Goal: Transaction & Acquisition: Book appointment/travel/reservation

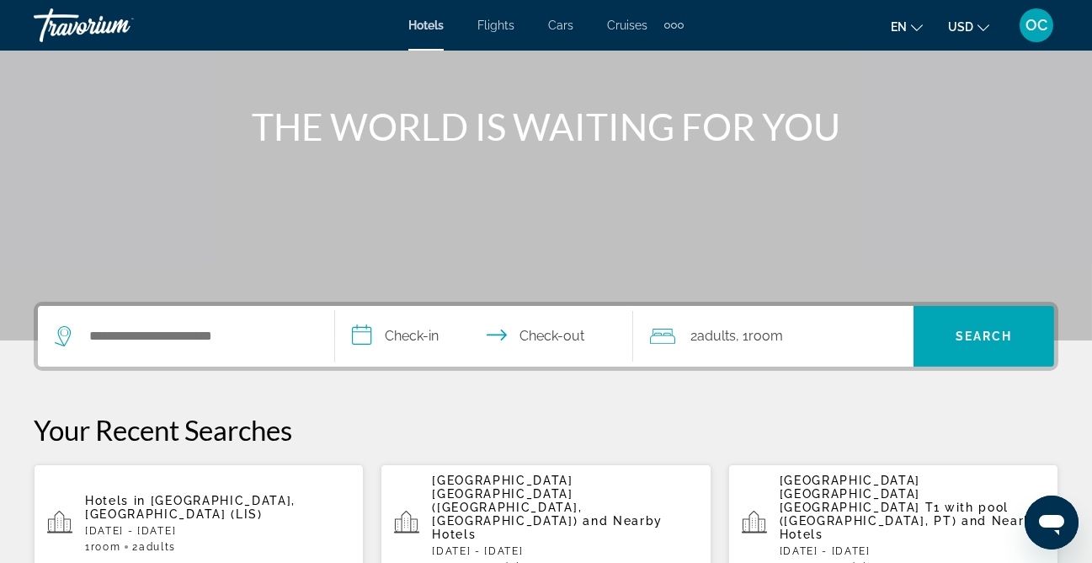
scroll to position [177, 0]
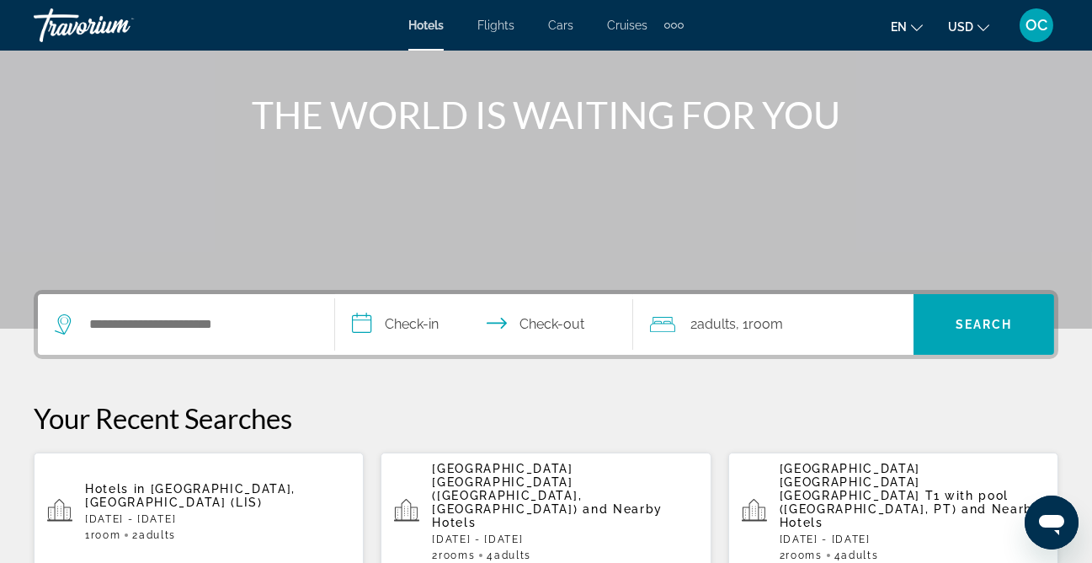
click at [85, 319] on div "Search widget" at bounding box center [182, 324] width 254 height 25
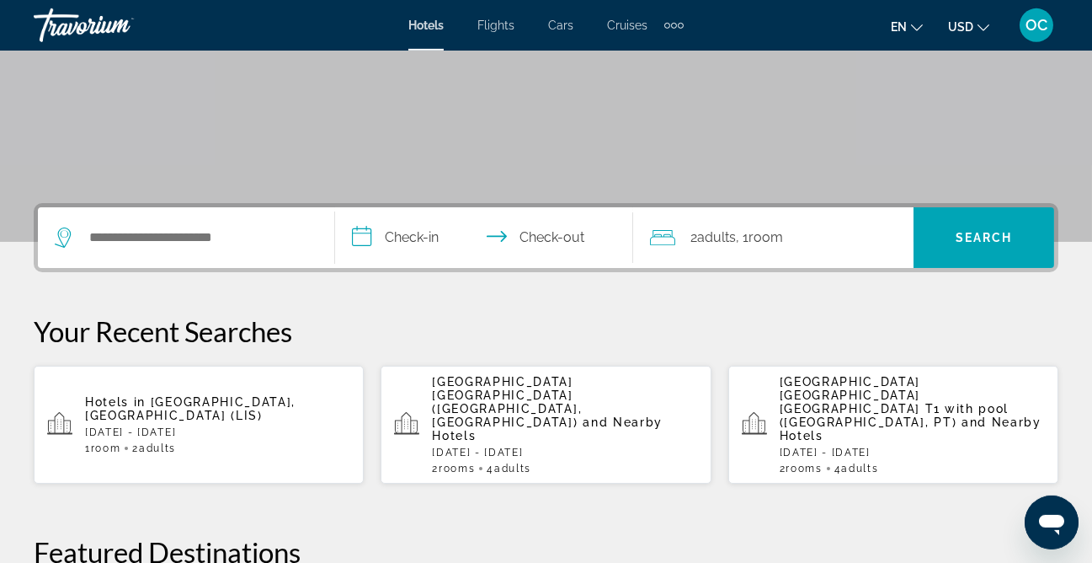
scroll to position [259, 0]
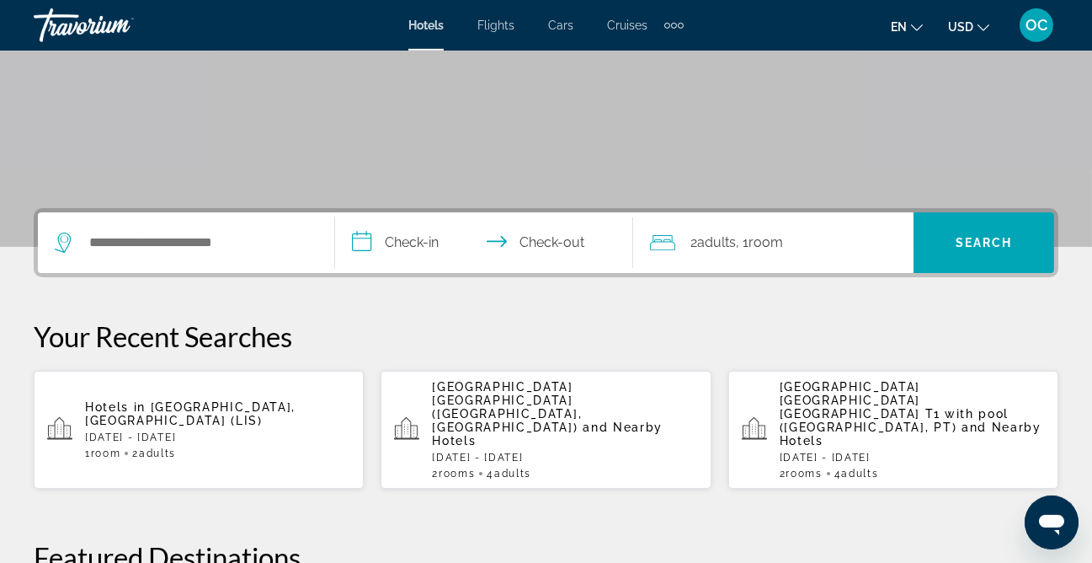
click at [80, 235] on div "Search widget" at bounding box center [182, 242] width 254 height 25
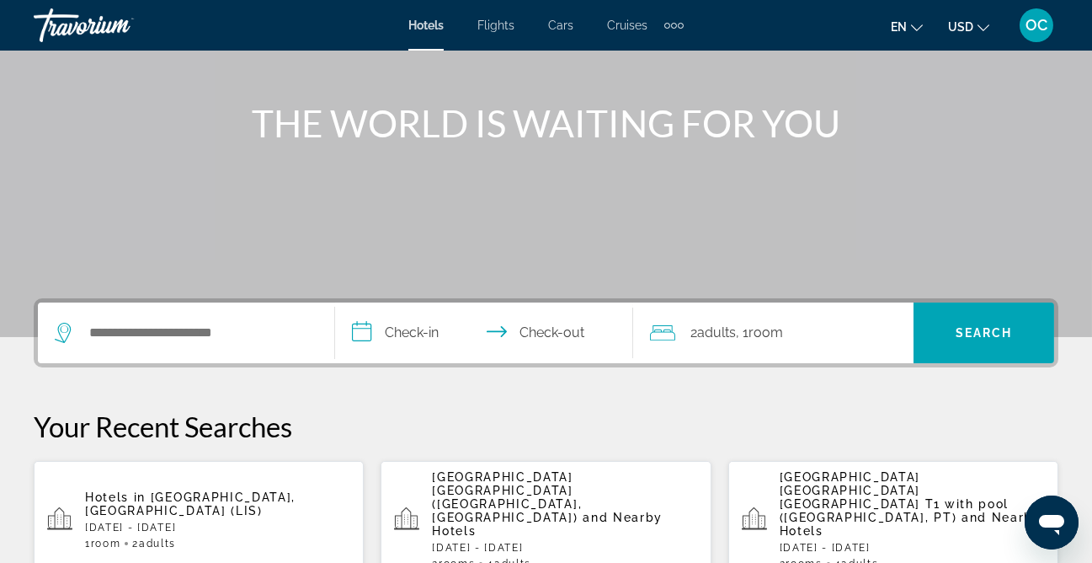
scroll to position [169, 0]
click at [105, 332] on input "Search widget" at bounding box center [198, 331] width 221 height 25
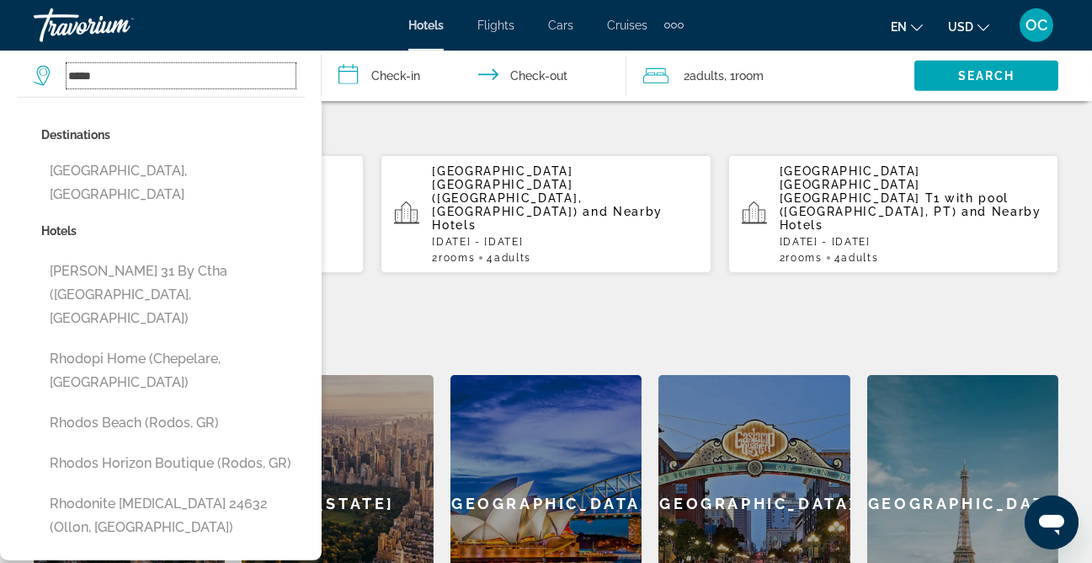
scroll to position [476, 0]
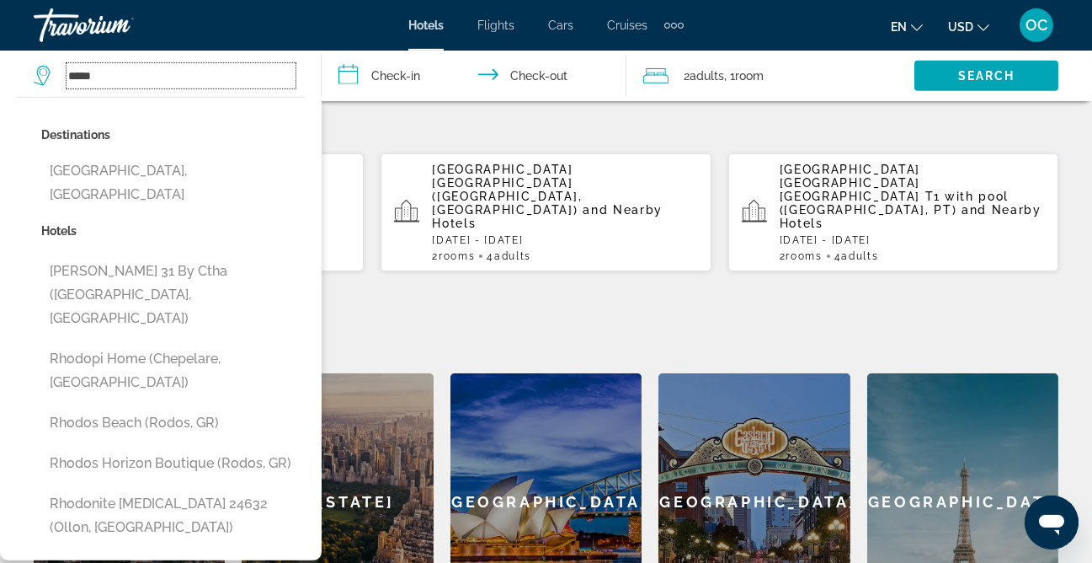
click at [130, 77] on input "*****" at bounding box center [181, 75] width 229 height 25
type input "*"
click at [174, 77] on input "Search widget" at bounding box center [181, 75] width 229 height 25
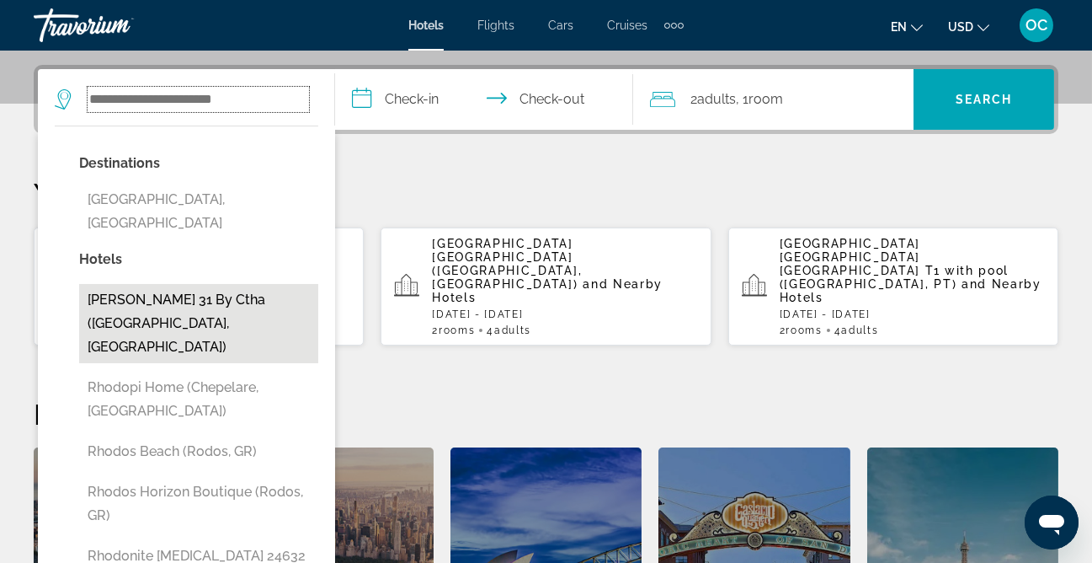
scroll to position [404, 0]
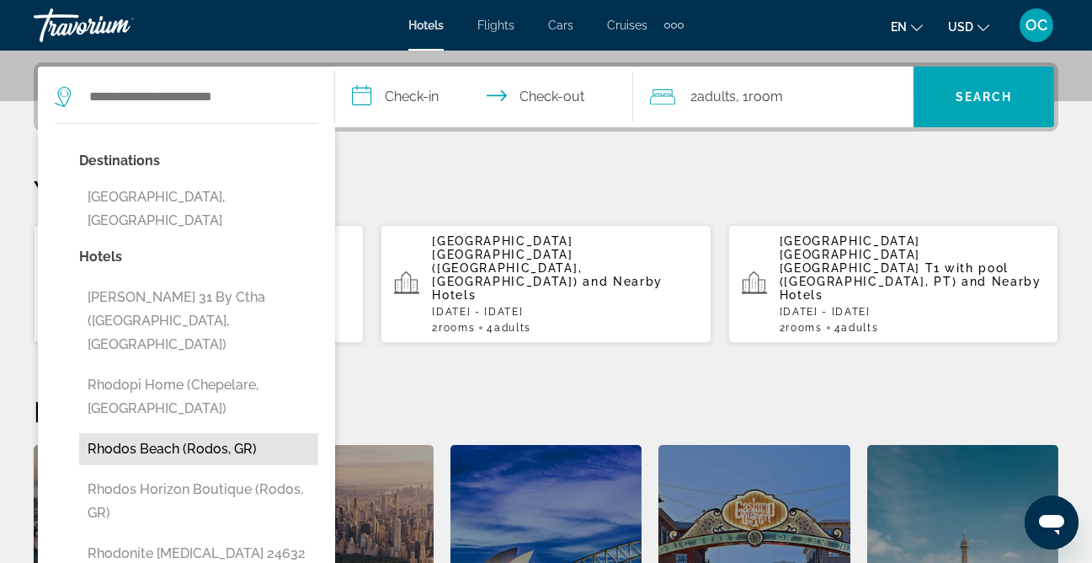
click at [159, 433] on button "Rhodos Beach (Rodos, GR)" at bounding box center [198, 449] width 239 height 32
type input "**********"
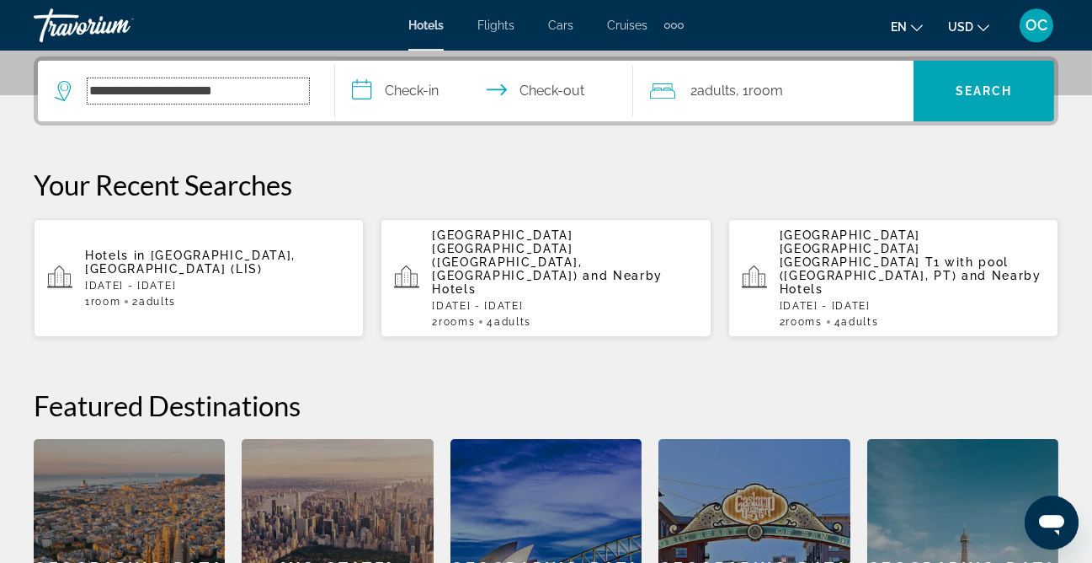
scroll to position [411, 0]
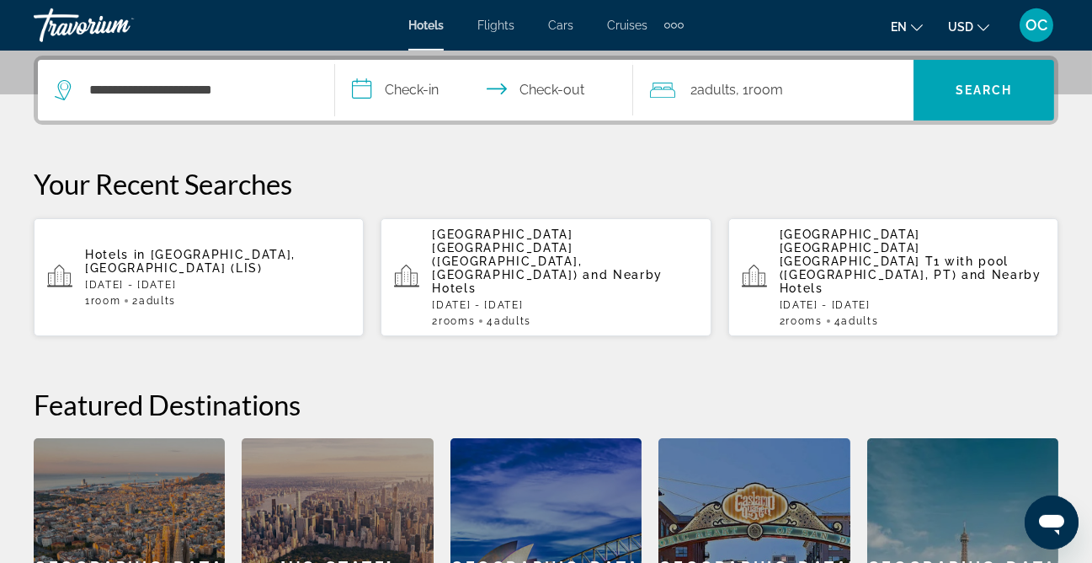
click at [429, 88] on input "**********" at bounding box center [487, 93] width 304 height 66
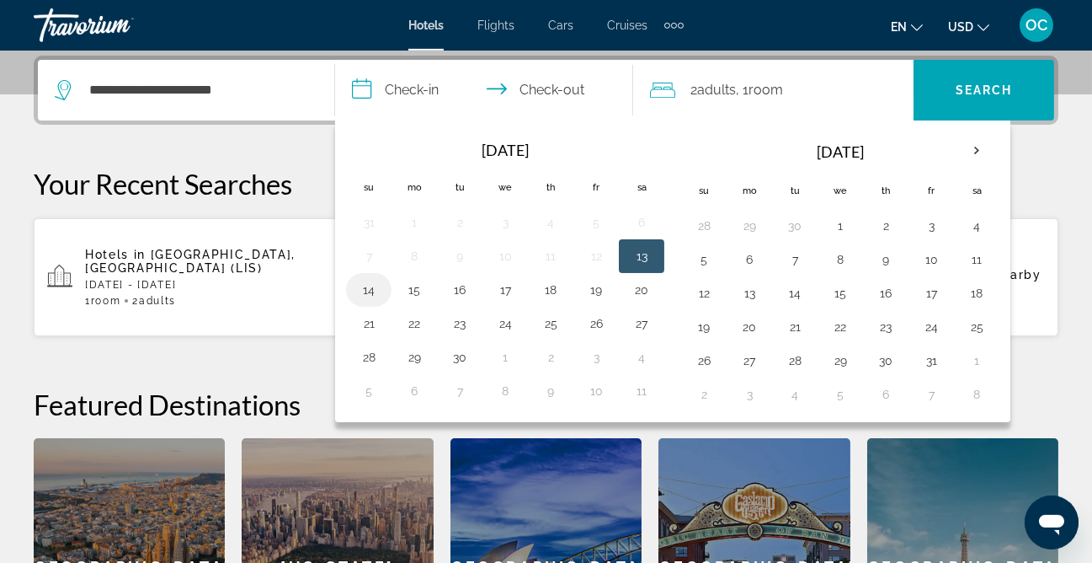
click at [369, 282] on button "14" at bounding box center [368, 290] width 27 height 24
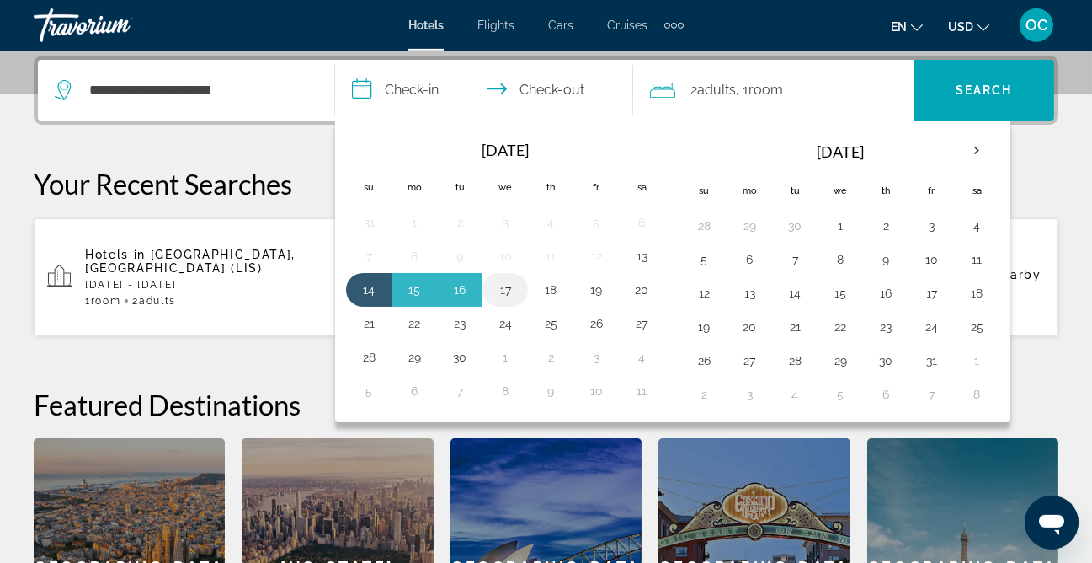
click at [504, 278] on button "17" at bounding box center [505, 290] width 27 height 24
type input "**********"
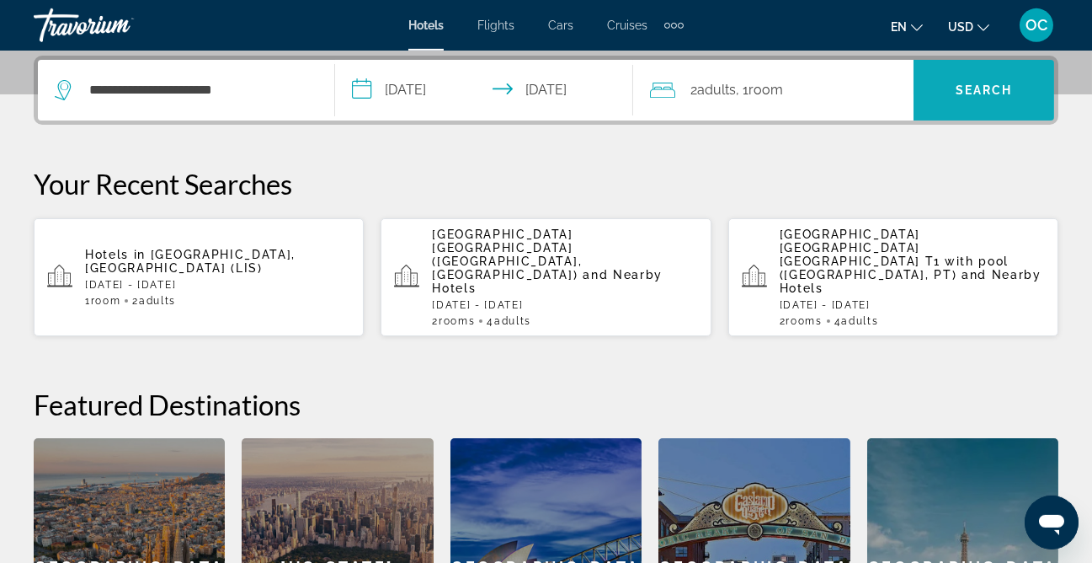
click at [966, 98] on span "Search widget" at bounding box center [984, 90] width 141 height 40
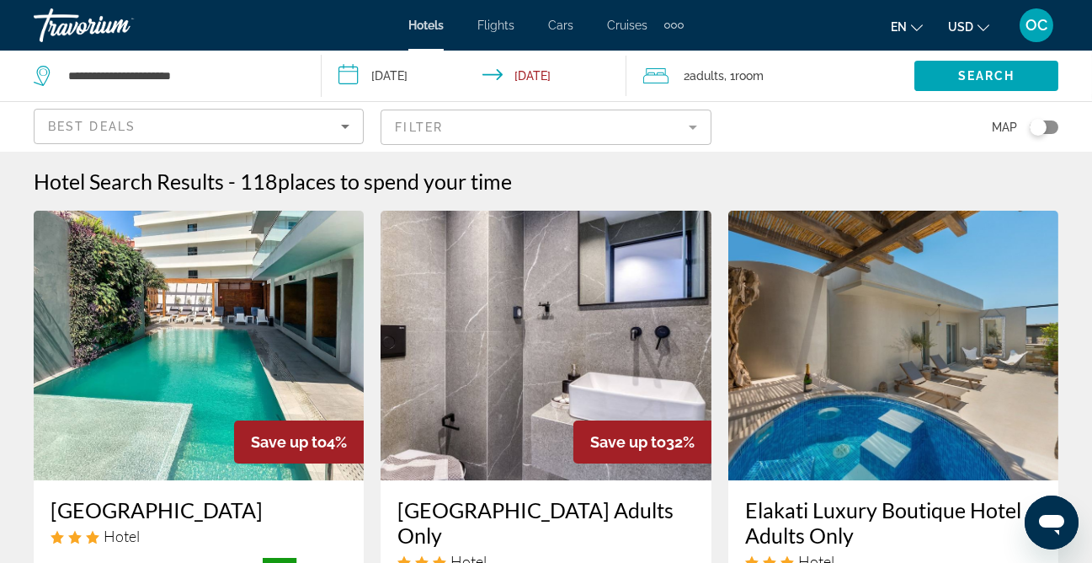
scroll to position [8, 0]
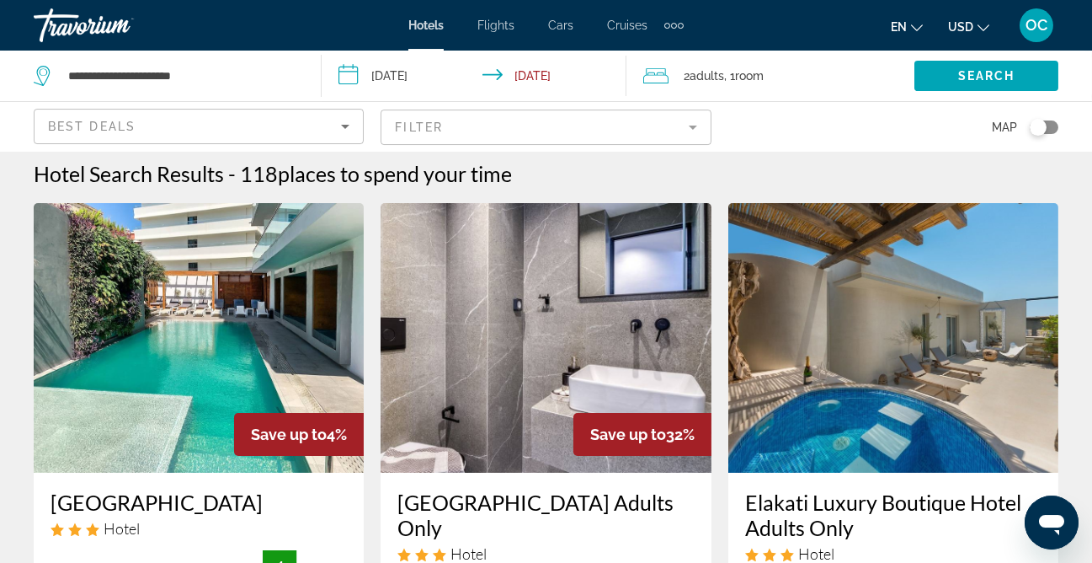
click at [413, 120] on mat-form-field "Filter" at bounding box center [546, 126] width 330 height 35
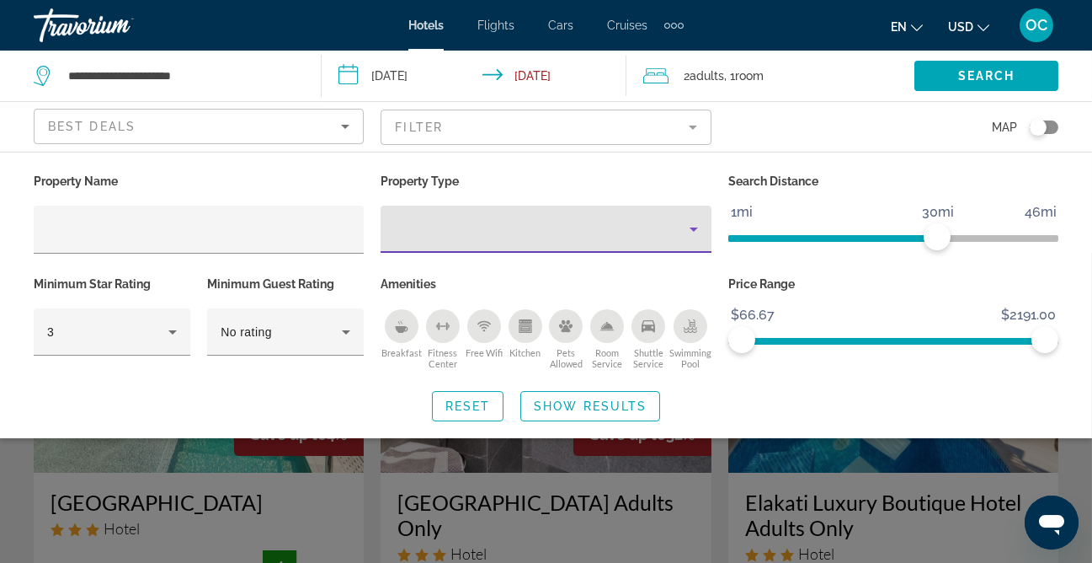
click at [417, 226] on div "Property type" at bounding box center [541, 229] width 295 height 20
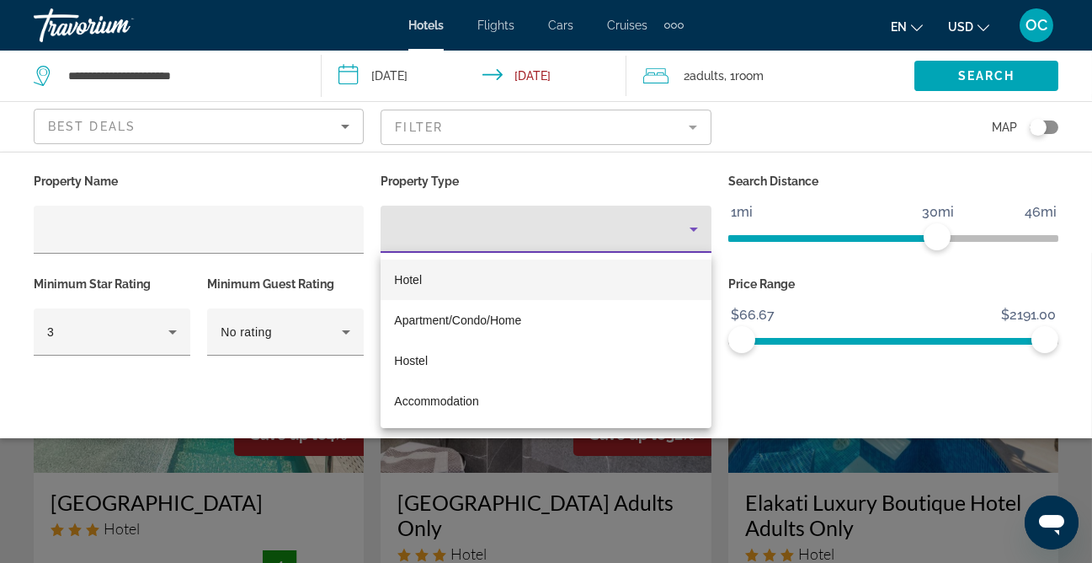
click at [417, 224] on div at bounding box center [546, 281] width 1092 height 563
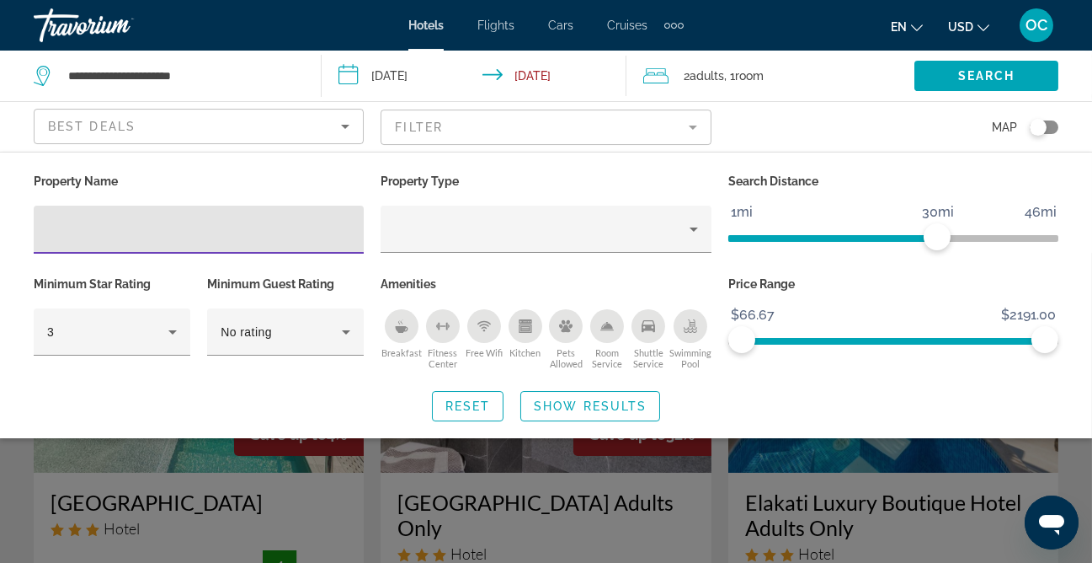
click at [273, 236] on input "Hotel Filters" at bounding box center [198, 230] width 303 height 20
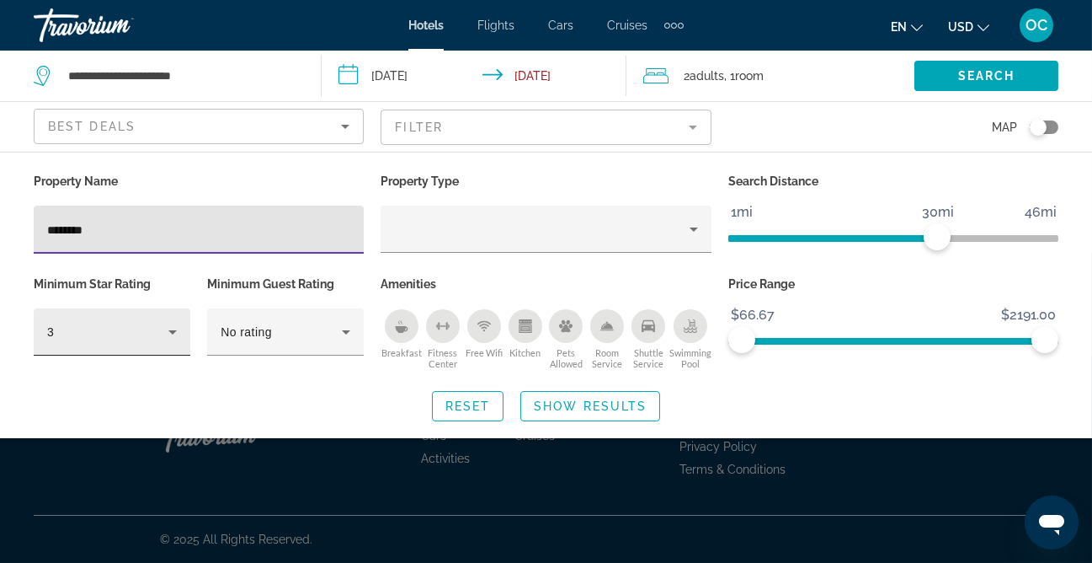
type input "********"
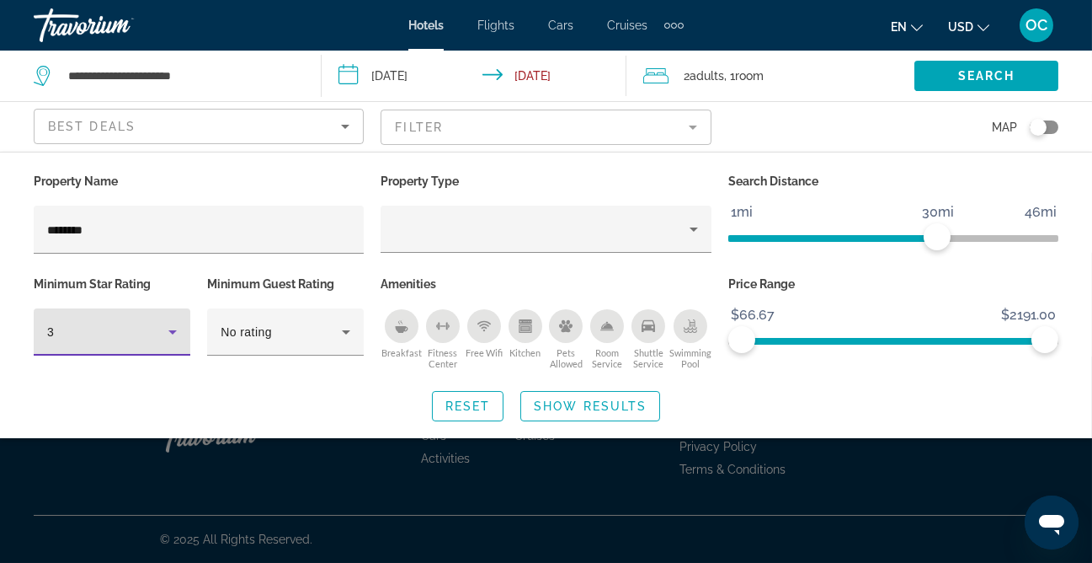
click at [173, 331] on icon "Hotel Filters" at bounding box center [172, 332] width 8 height 4
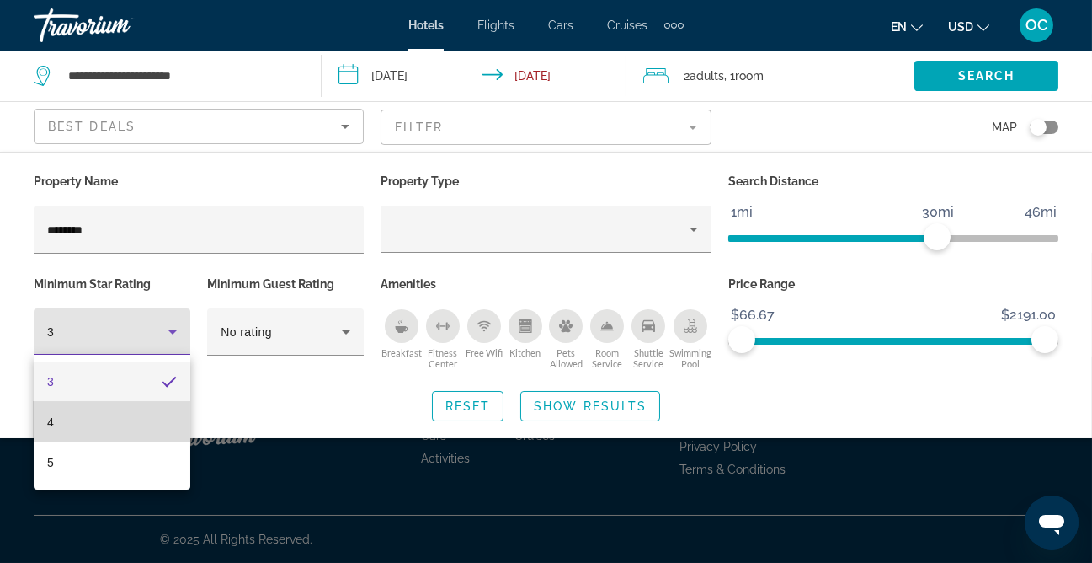
click at [131, 414] on mat-option "4" at bounding box center [112, 422] width 157 height 40
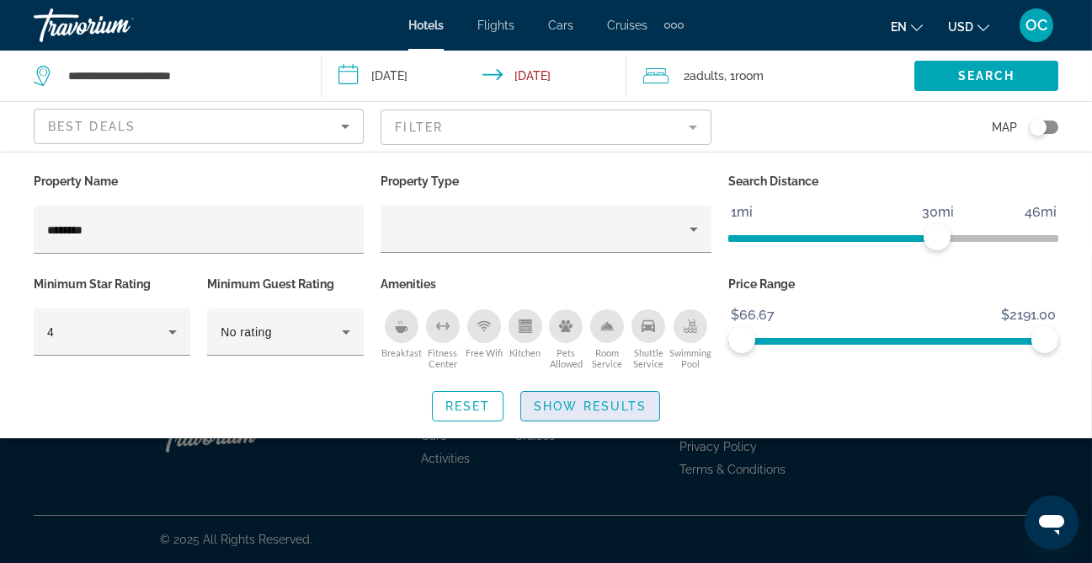
click at [605, 404] on span "Show Results" at bounding box center [590, 405] width 113 height 13
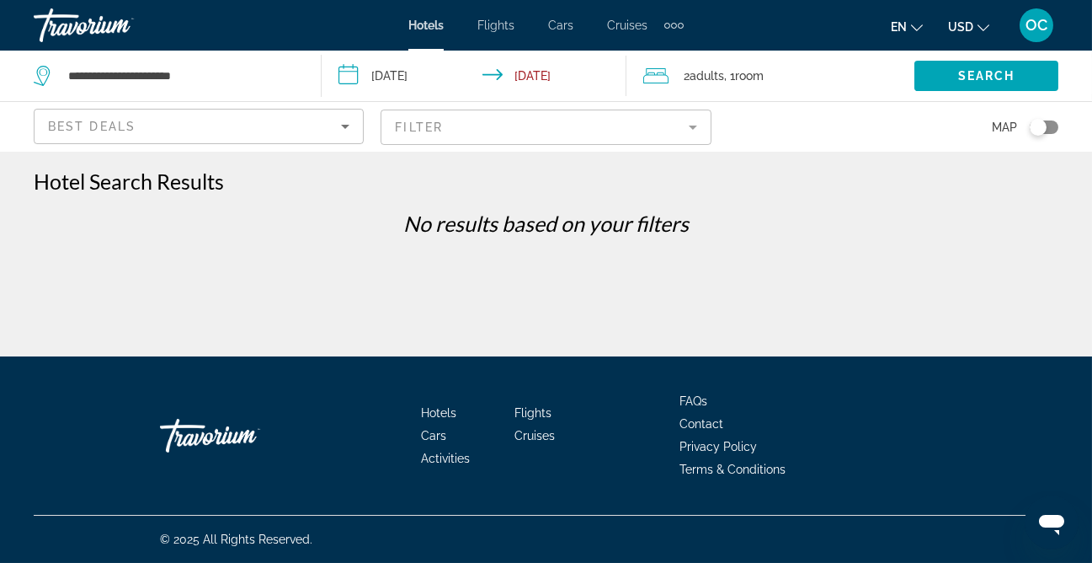
click at [456, 110] on mat-form-field "Filter" at bounding box center [546, 126] width 330 height 35
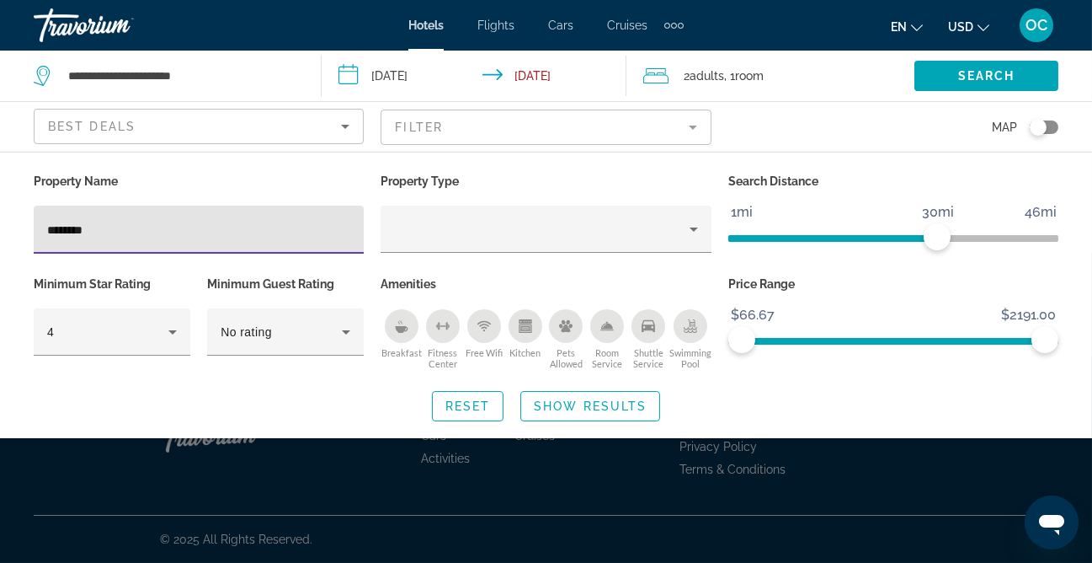
click at [179, 223] on input "********" at bounding box center [198, 230] width 303 height 20
type input "*"
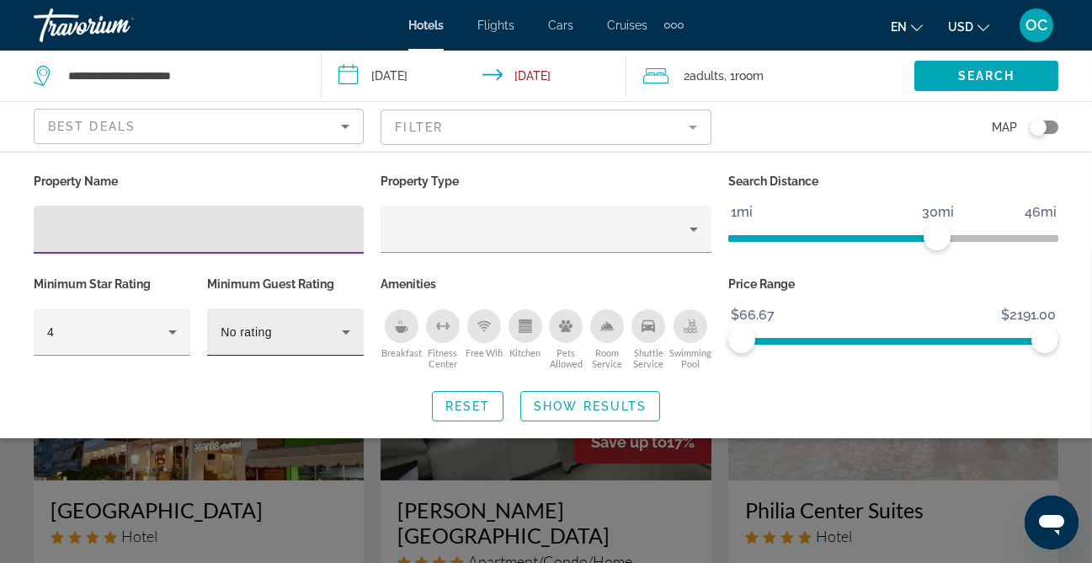
scroll to position [23, 0]
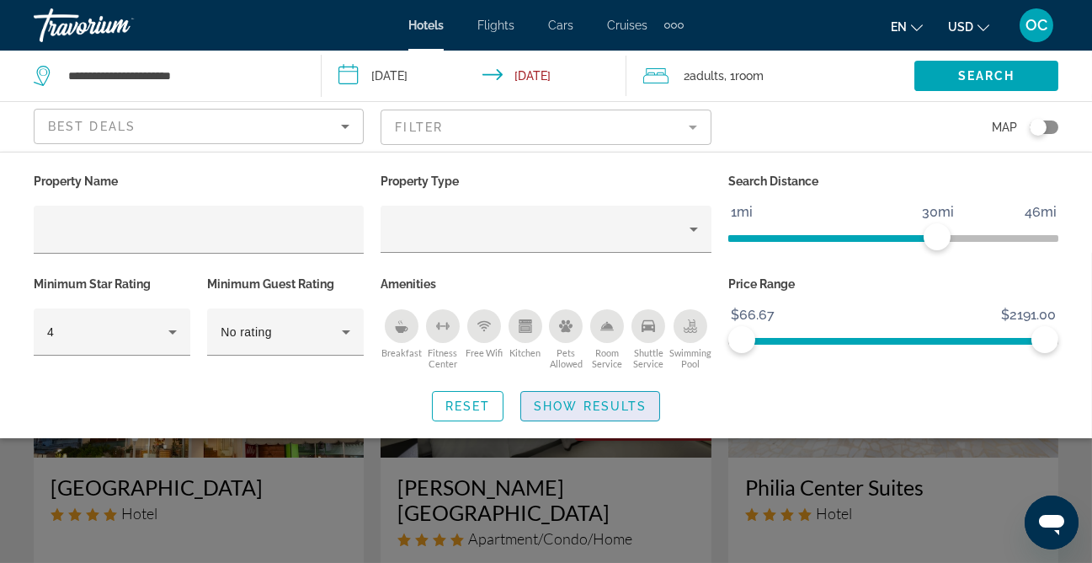
click at [579, 394] on span "Search widget" at bounding box center [590, 406] width 138 height 40
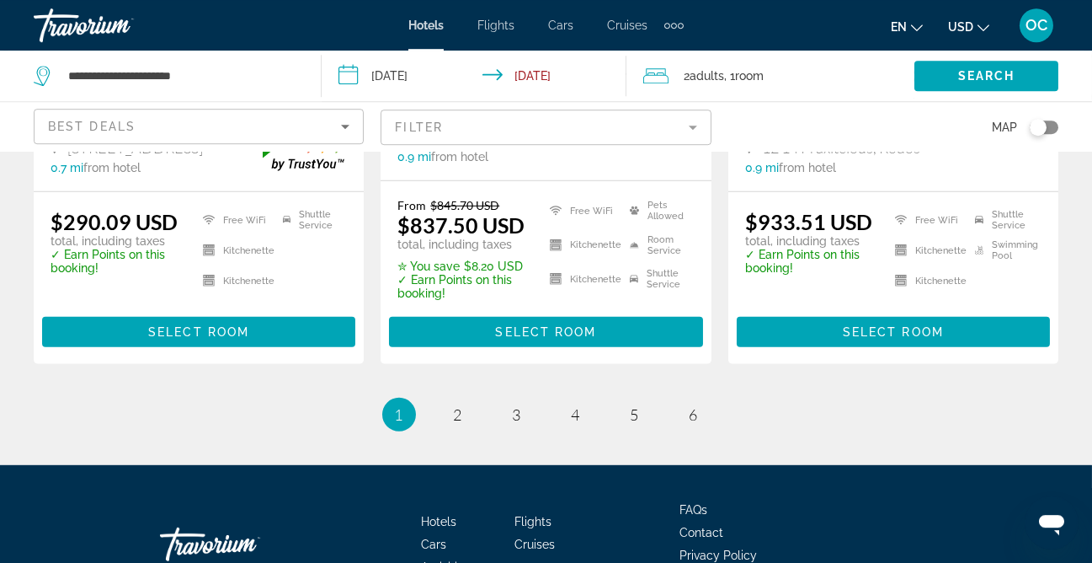
scroll to position [2515, 0]
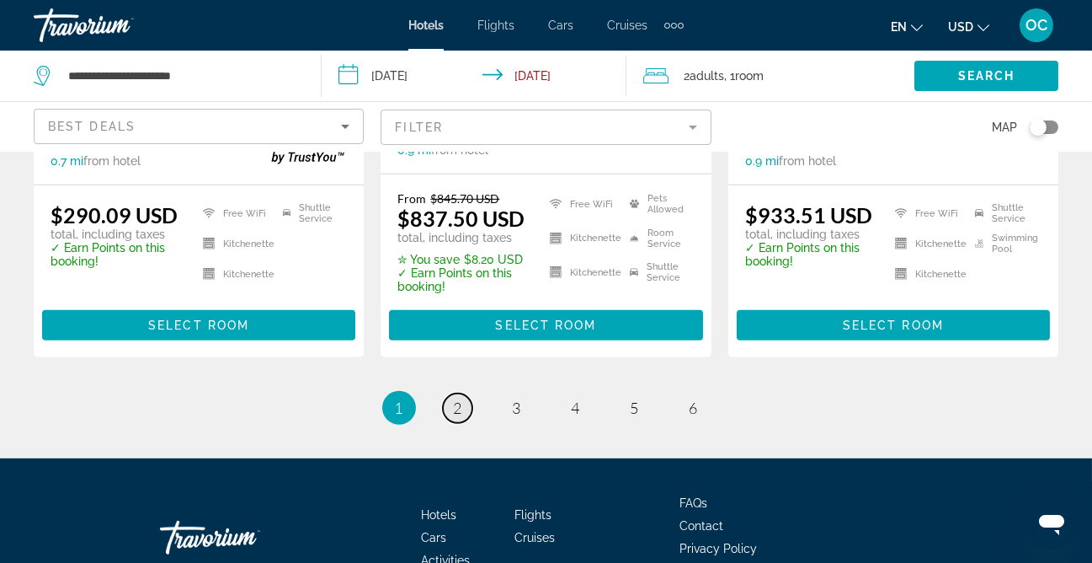
click at [461, 398] on span "2" at bounding box center [458, 407] width 8 height 19
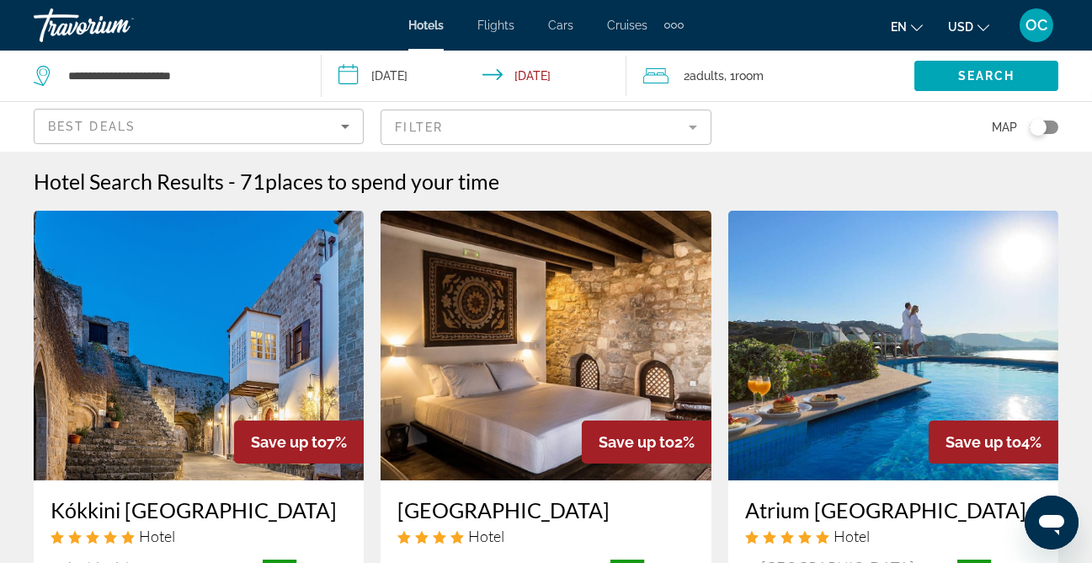
click at [427, 67] on input "**********" at bounding box center [478, 79] width 312 height 56
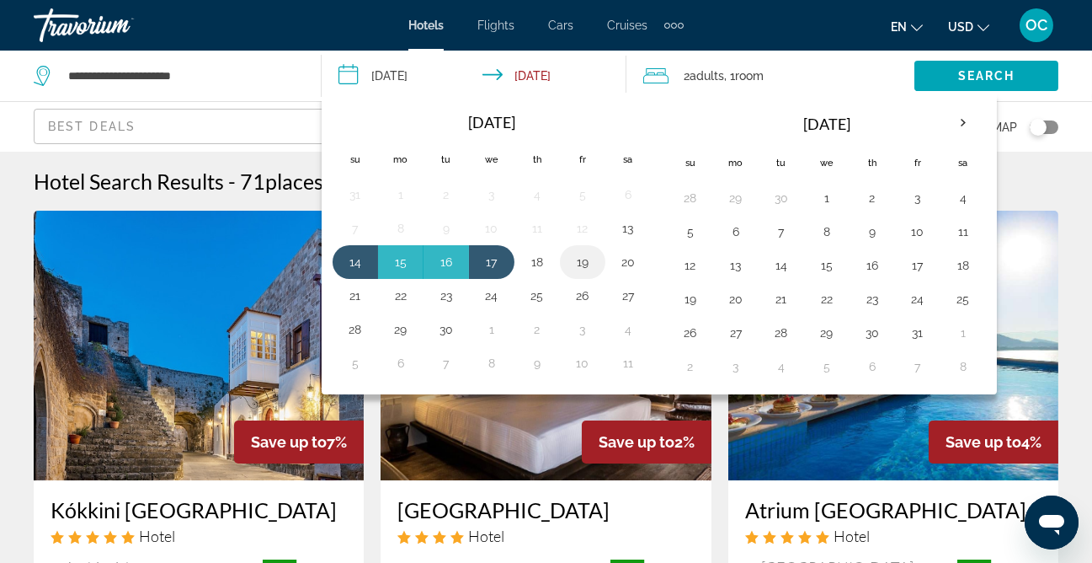
click at [587, 251] on button "19" at bounding box center [582, 262] width 27 height 24
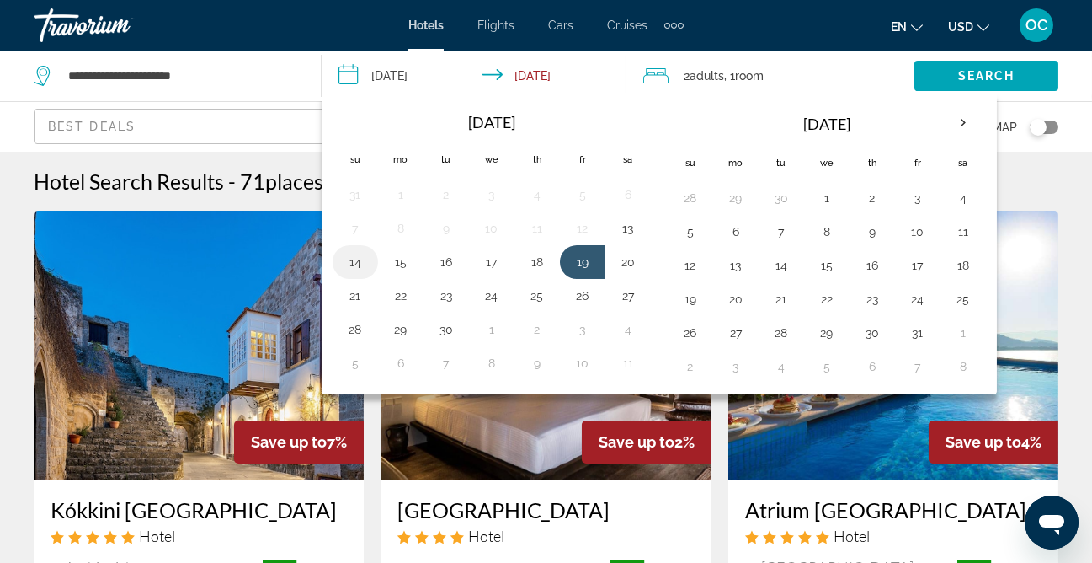
click at [347, 255] on button "14" at bounding box center [355, 262] width 27 height 24
type input "**********"
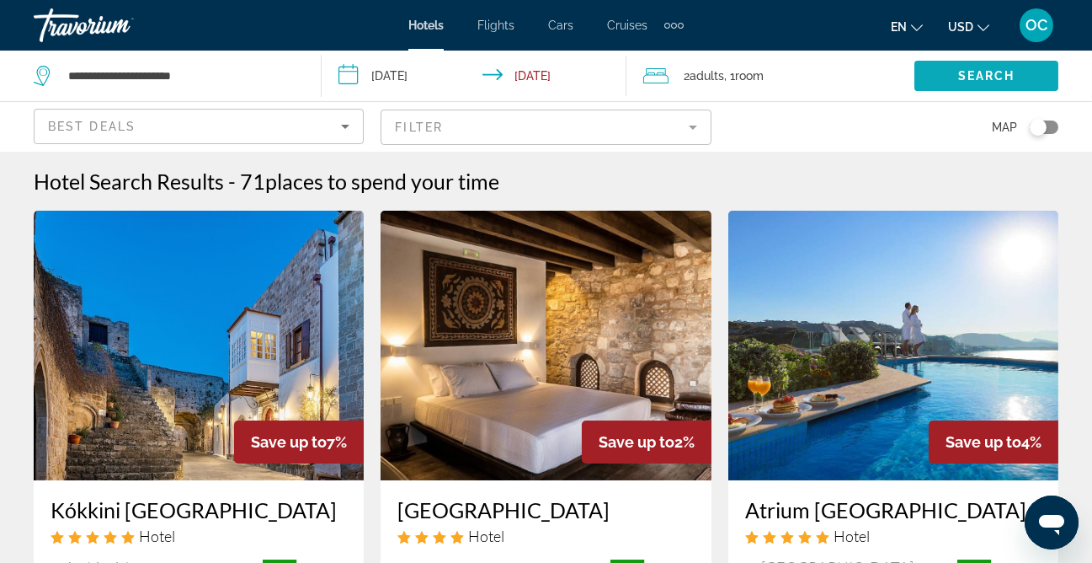
click at [995, 75] on span "Search" at bounding box center [986, 75] width 57 height 13
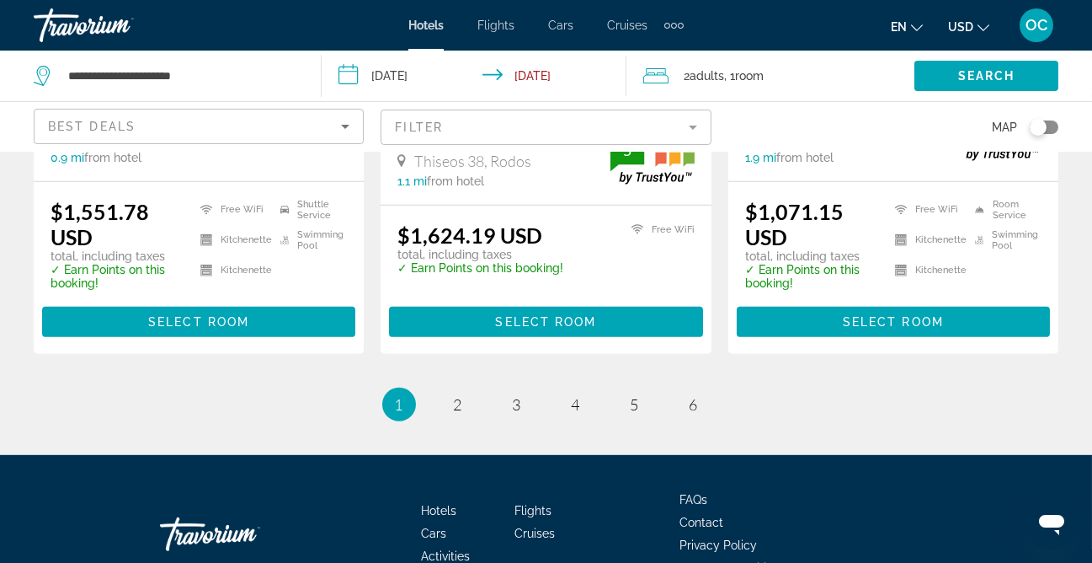
scroll to position [2494, 0]
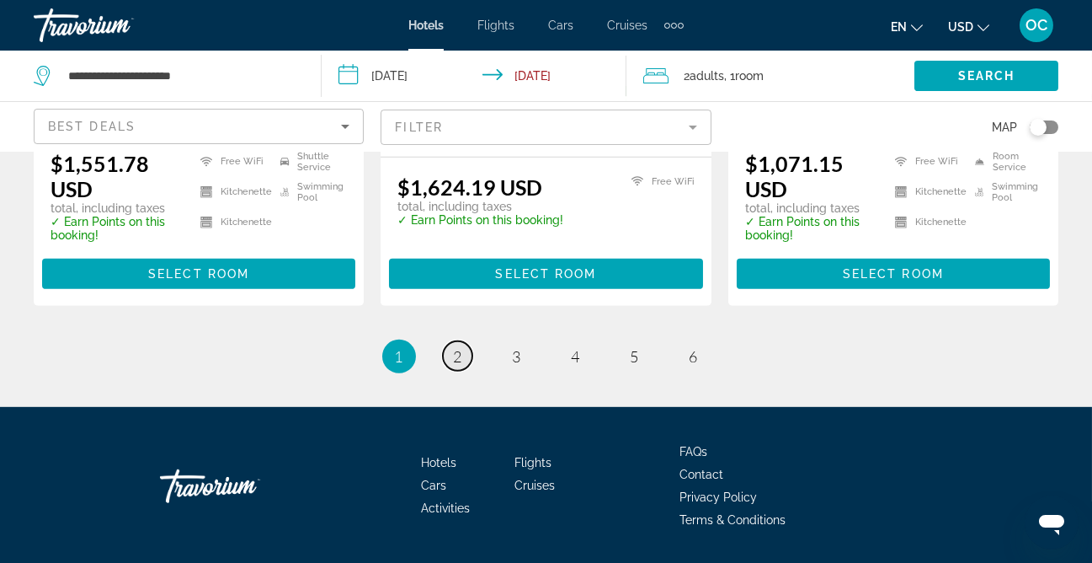
click at [461, 347] on span "2" at bounding box center [458, 356] width 8 height 19
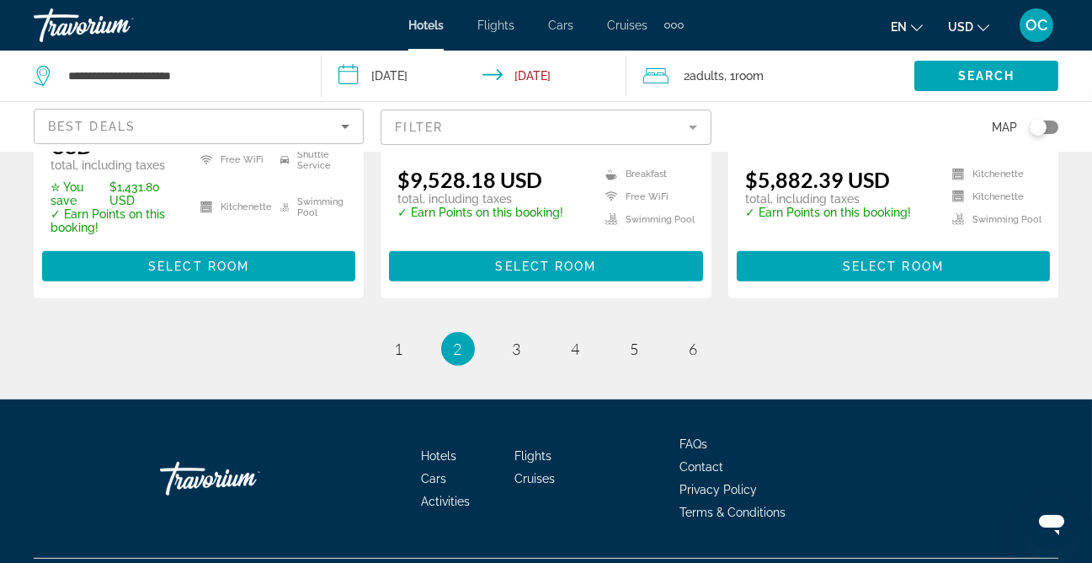
scroll to position [2501, 0]
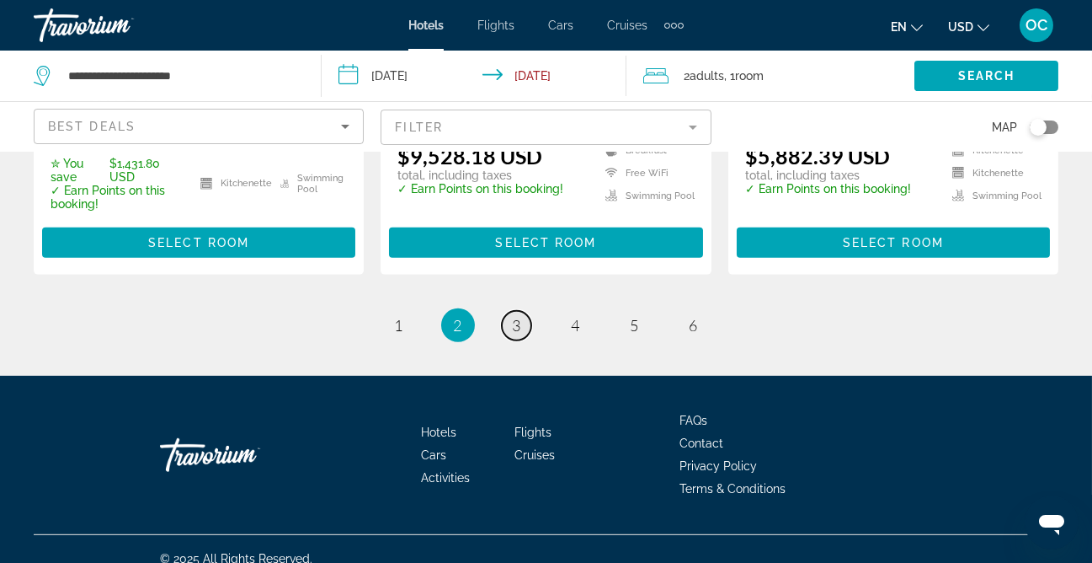
click at [512, 311] on link "page 3" at bounding box center [516, 325] width 29 height 29
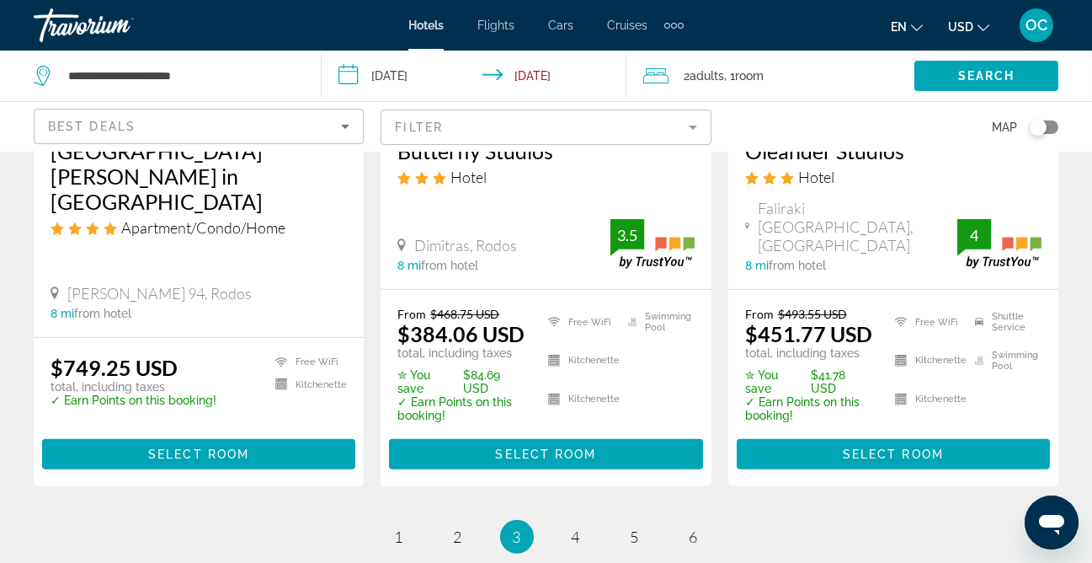
scroll to position [2350, 0]
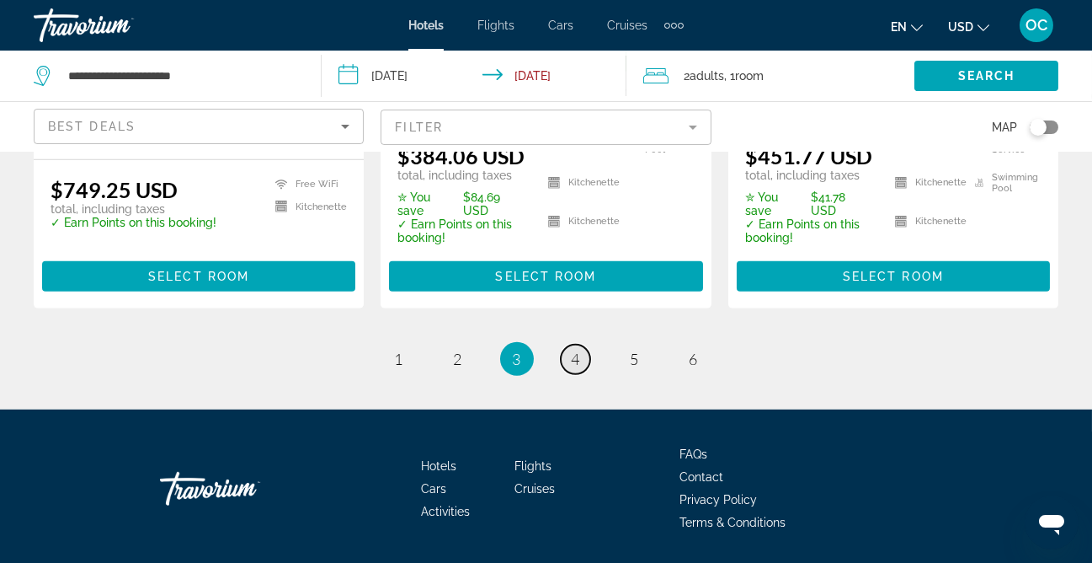
click at [576, 344] on link "page 4" at bounding box center [575, 358] width 29 height 29
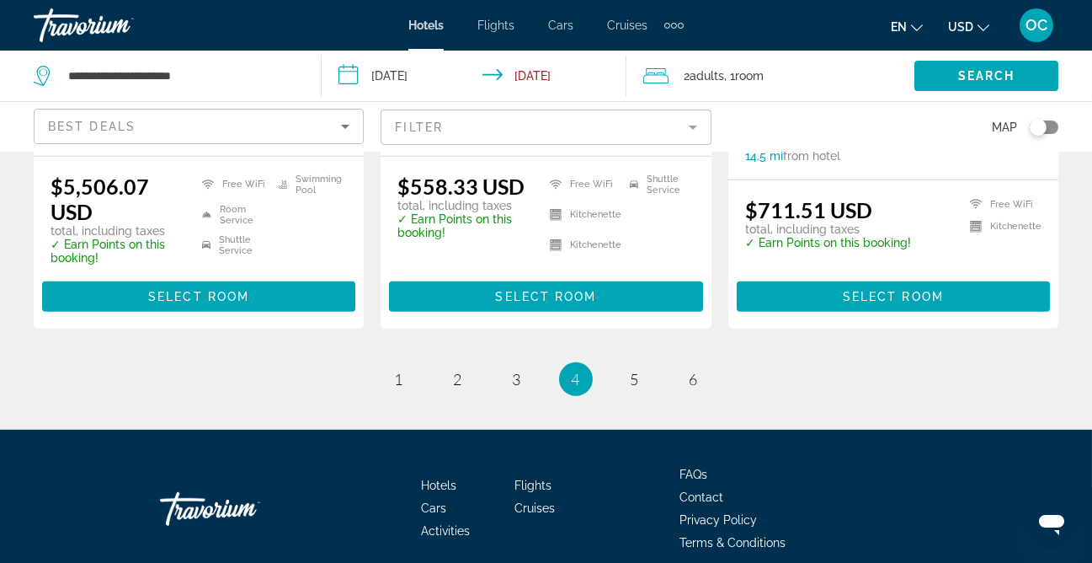
scroll to position [2554, 0]
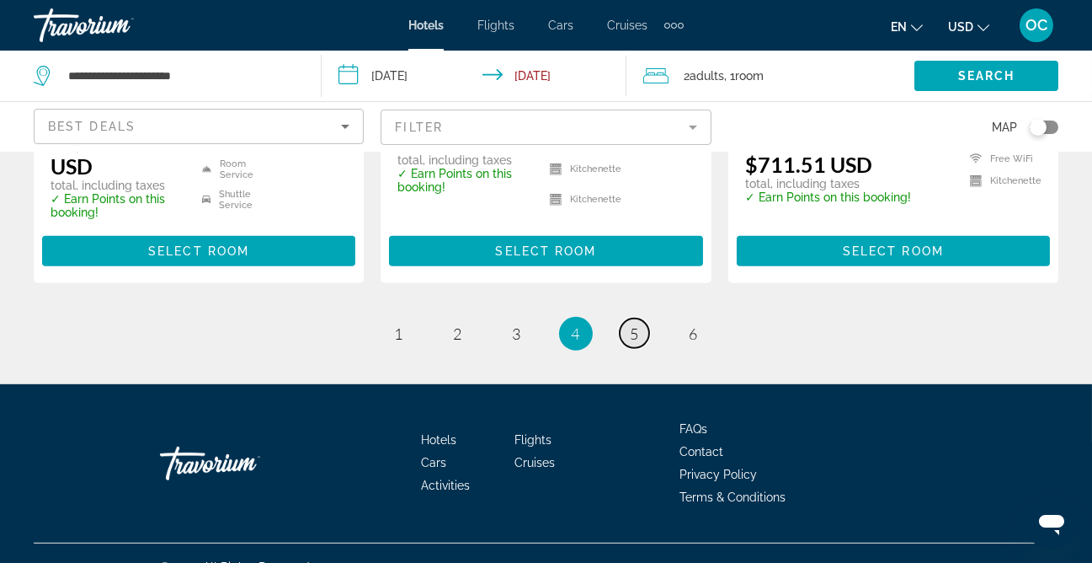
click at [637, 324] on span "5" at bounding box center [635, 333] width 8 height 19
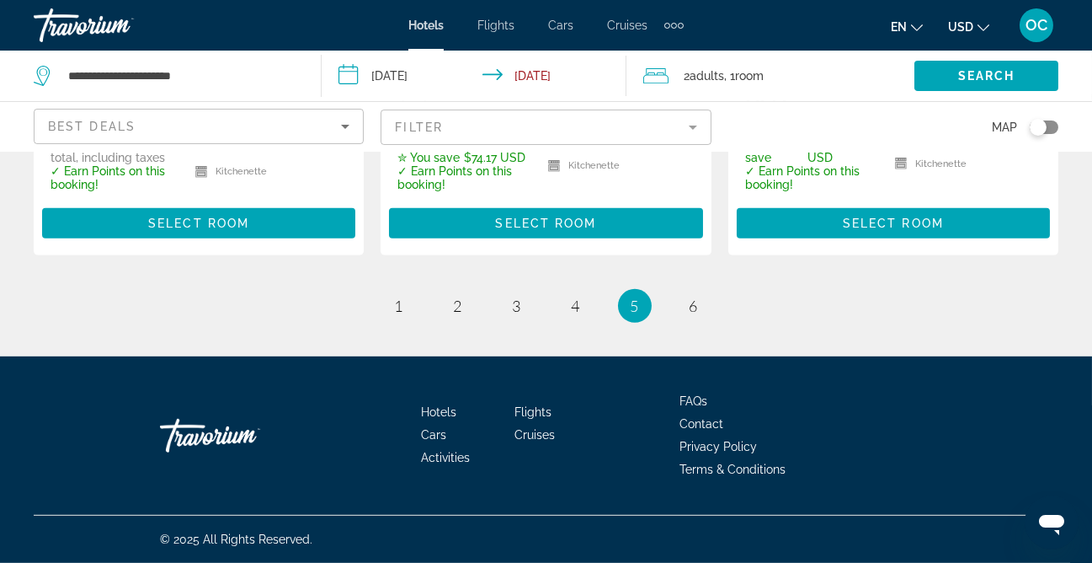
scroll to position [2611, 0]
click at [696, 302] on span "6" at bounding box center [694, 305] width 8 height 19
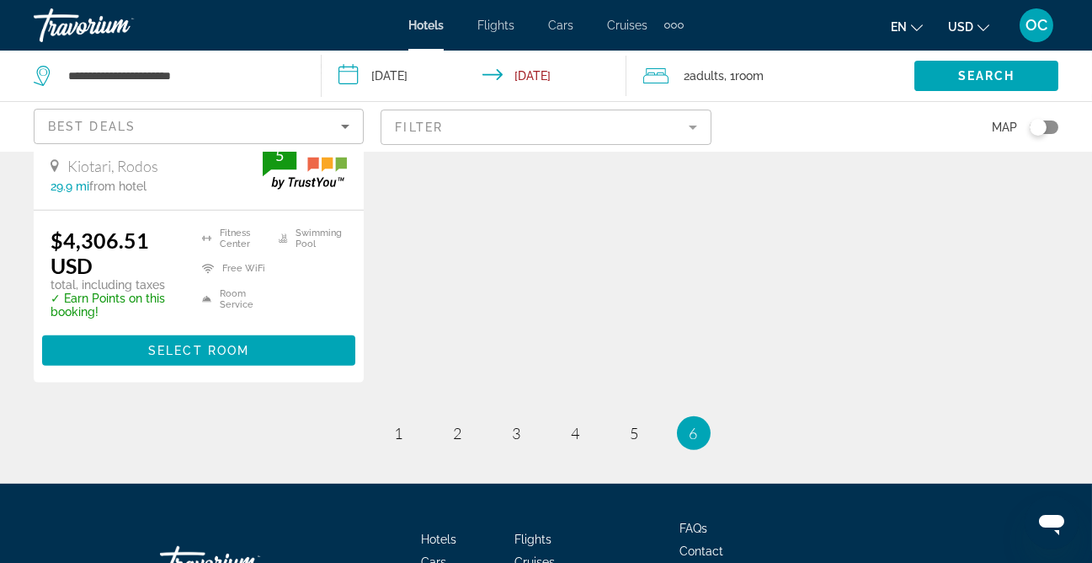
scroll to position [2569, 0]
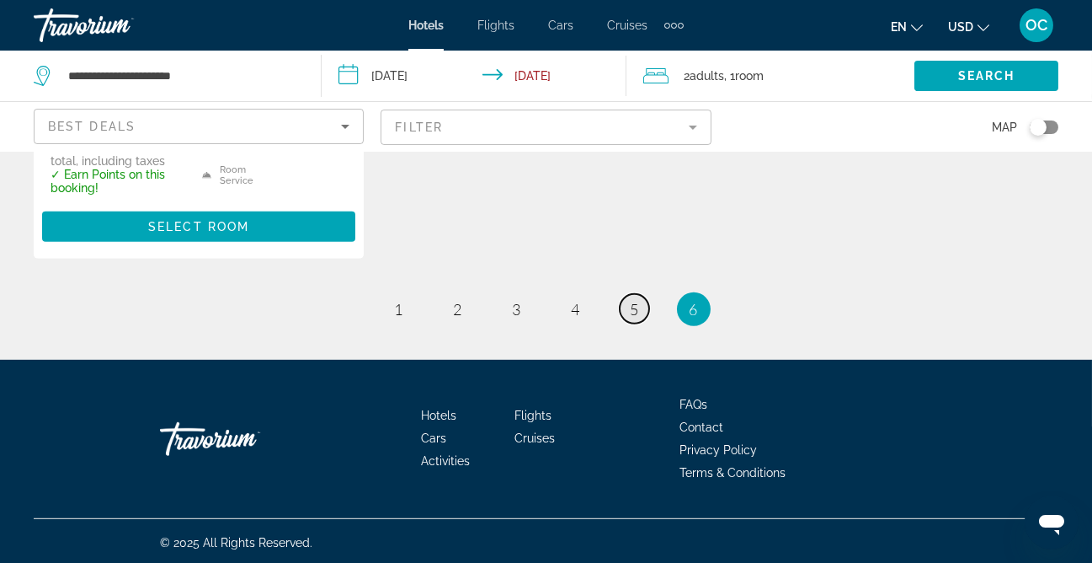
click at [632, 296] on link "page 5" at bounding box center [634, 308] width 29 height 29
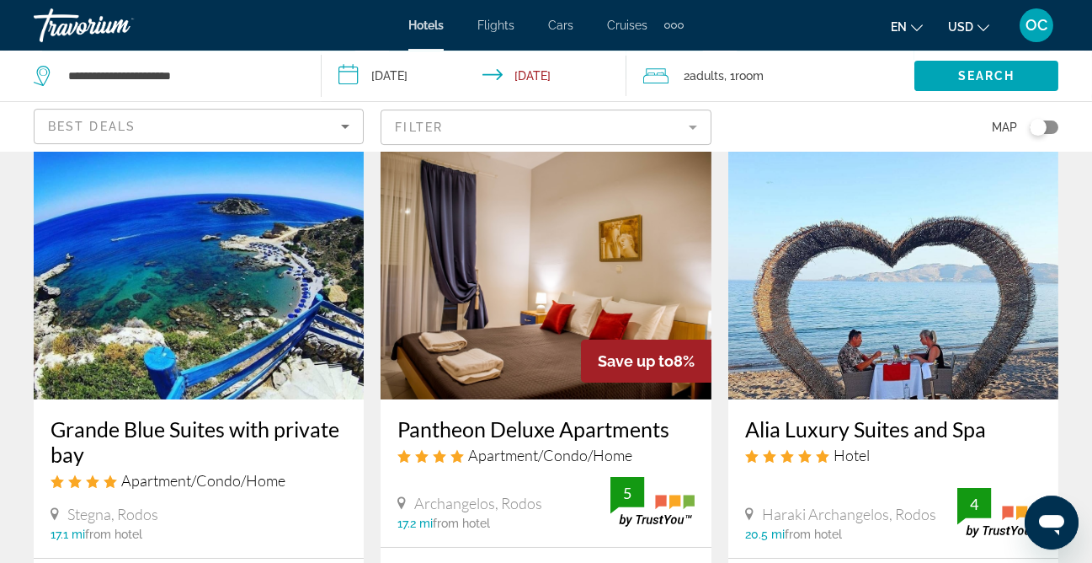
scroll to position [782, 0]
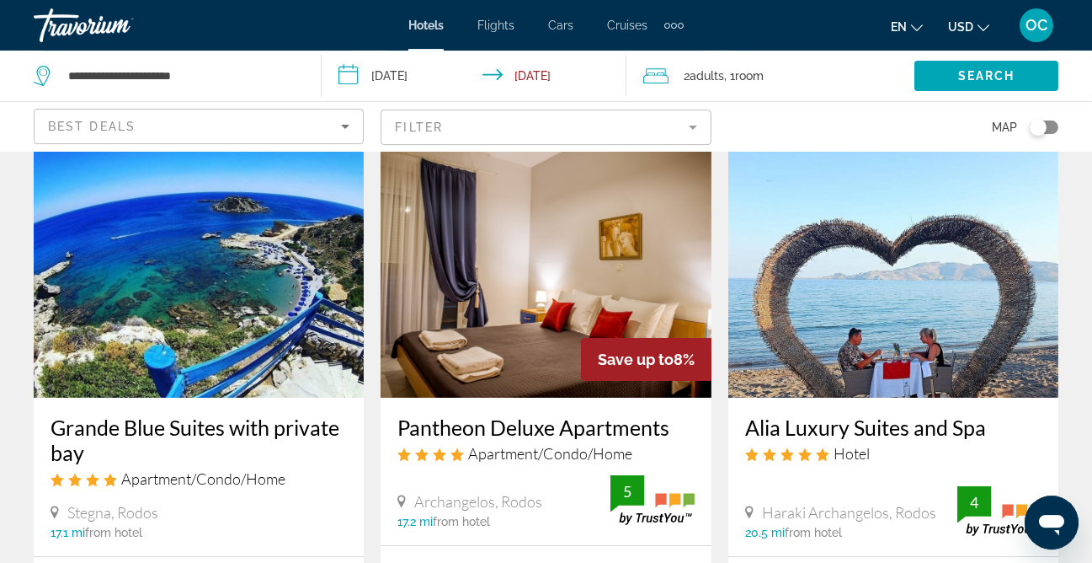
click at [894, 268] on img "Main content" at bounding box center [893, 262] width 330 height 269
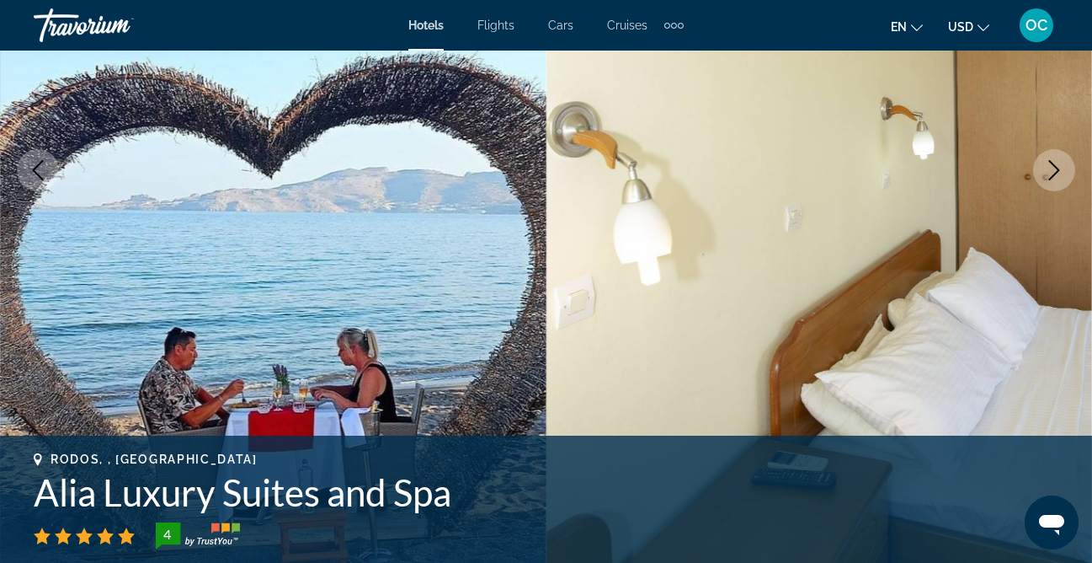
scroll to position [298, 0]
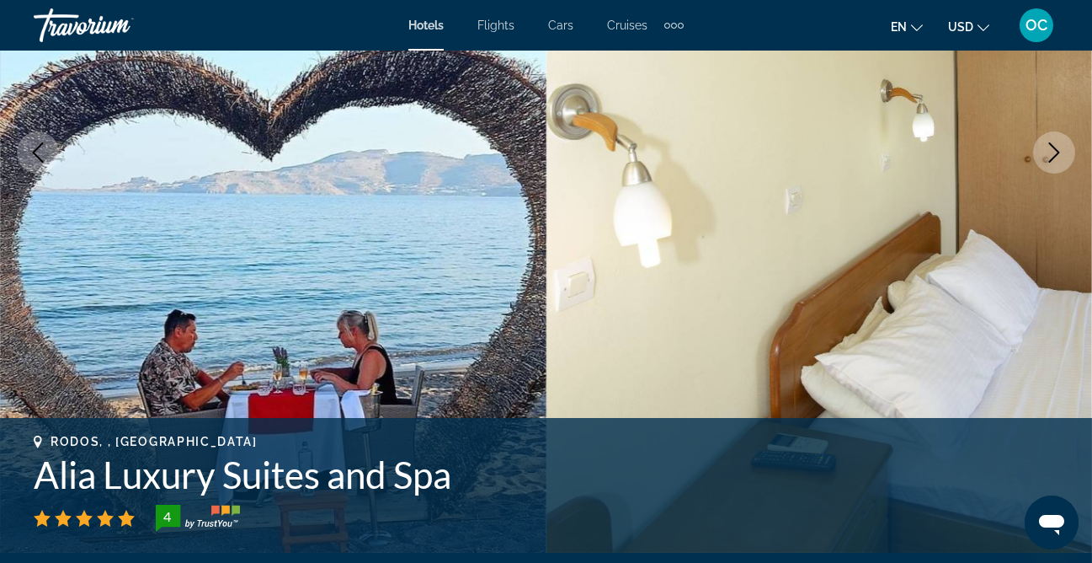
click at [1059, 152] on icon "Next image" at bounding box center [1054, 152] width 11 height 20
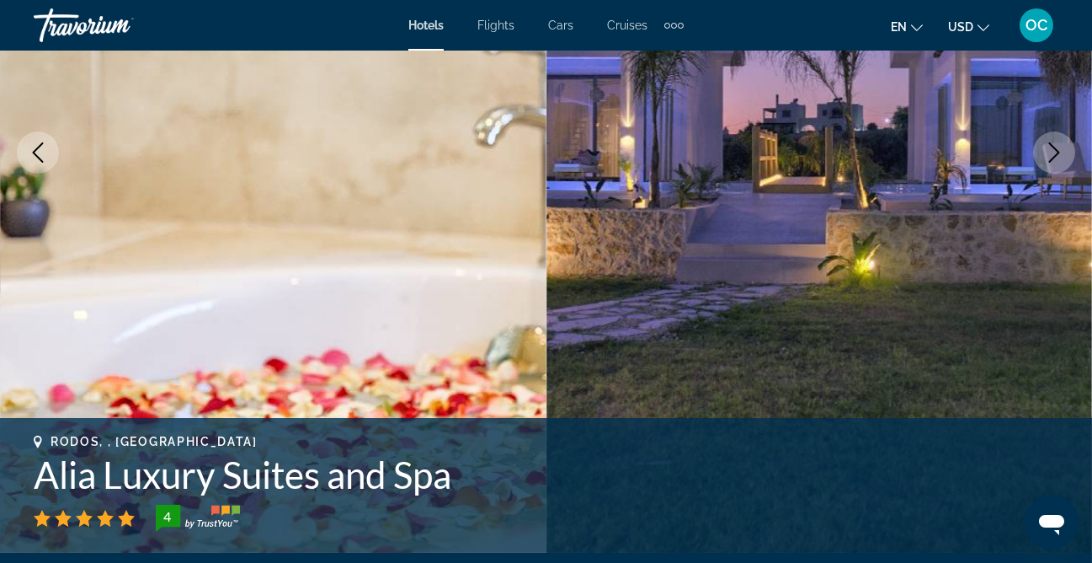
click at [1059, 152] on icon "Next image" at bounding box center [1054, 152] width 11 height 20
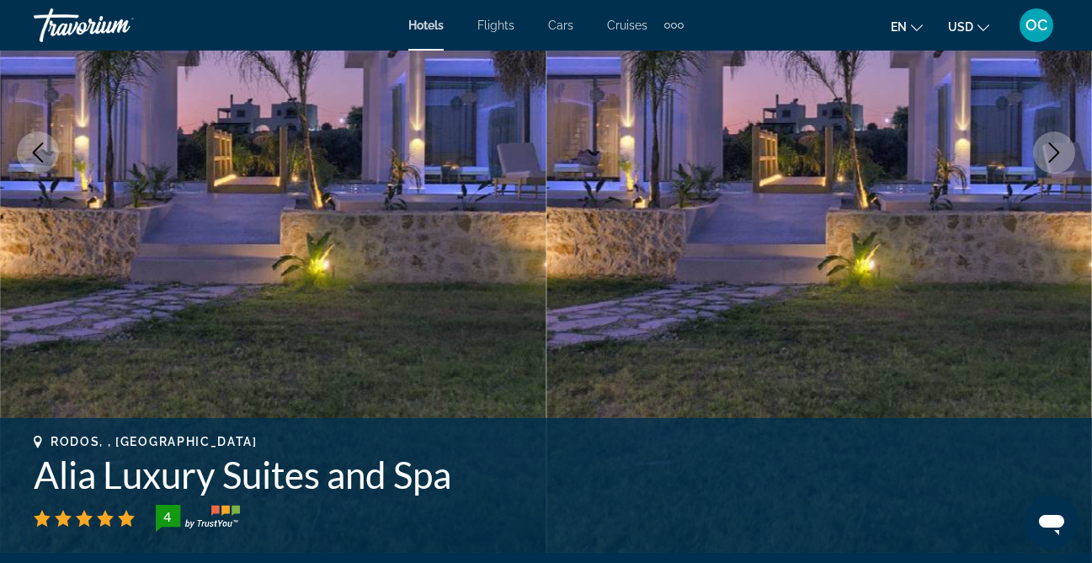
click at [1059, 153] on icon "Next image" at bounding box center [1054, 152] width 11 height 20
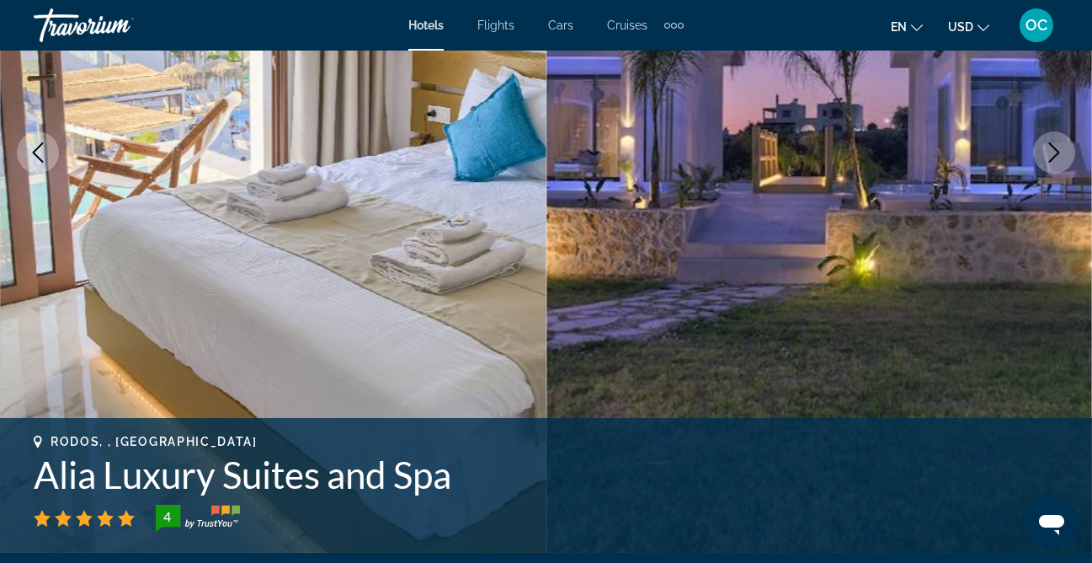
click at [1059, 155] on icon "Next image" at bounding box center [1054, 152] width 20 height 20
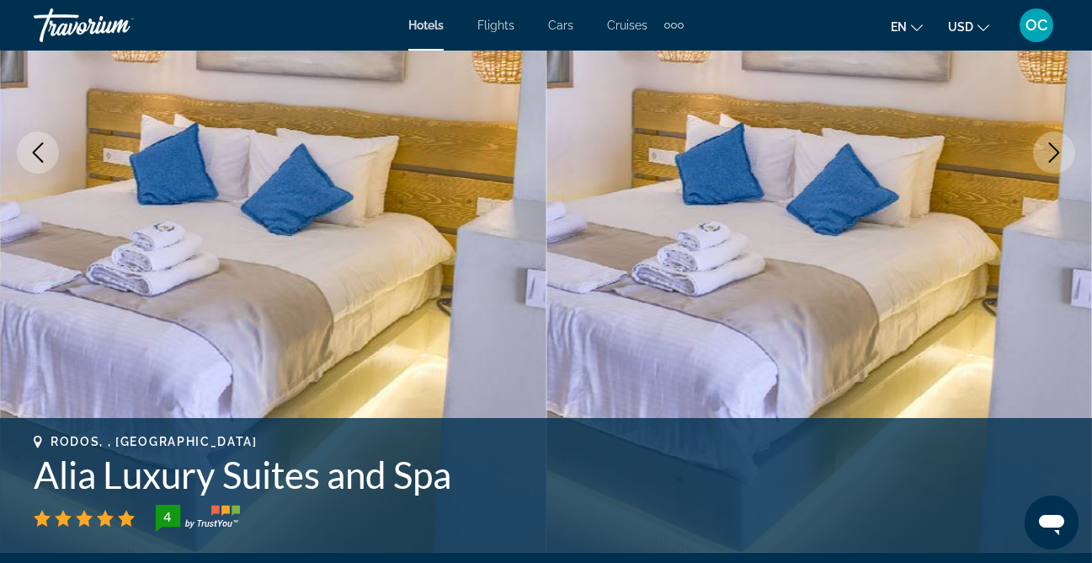
click at [1059, 155] on icon "Next image" at bounding box center [1054, 152] width 20 height 20
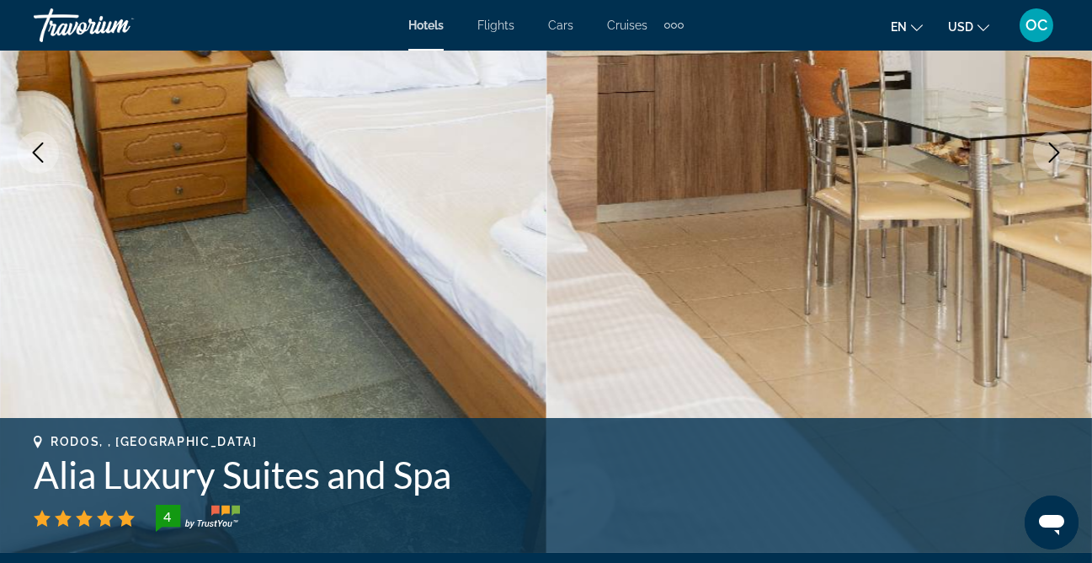
click at [1059, 156] on icon "Next image" at bounding box center [1054, 152] width 20 height 20
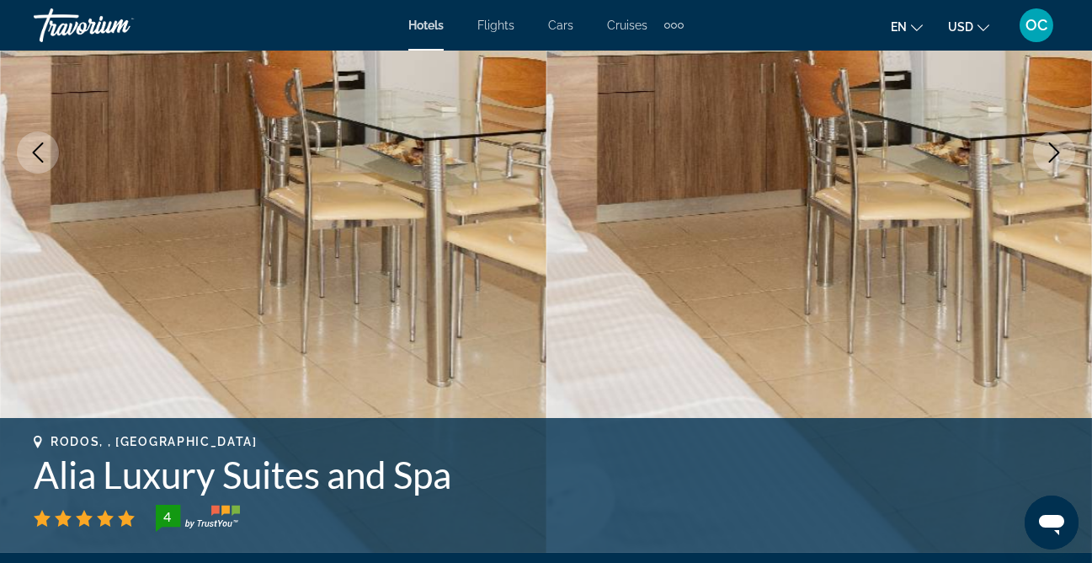
click at [1059, 157] on icon "Next image" at bounding box center [1054, 152] width 20 height 20
click at [1059, 159] on icon "Next image" at bounding box center [1054, 152] width 20 height 20
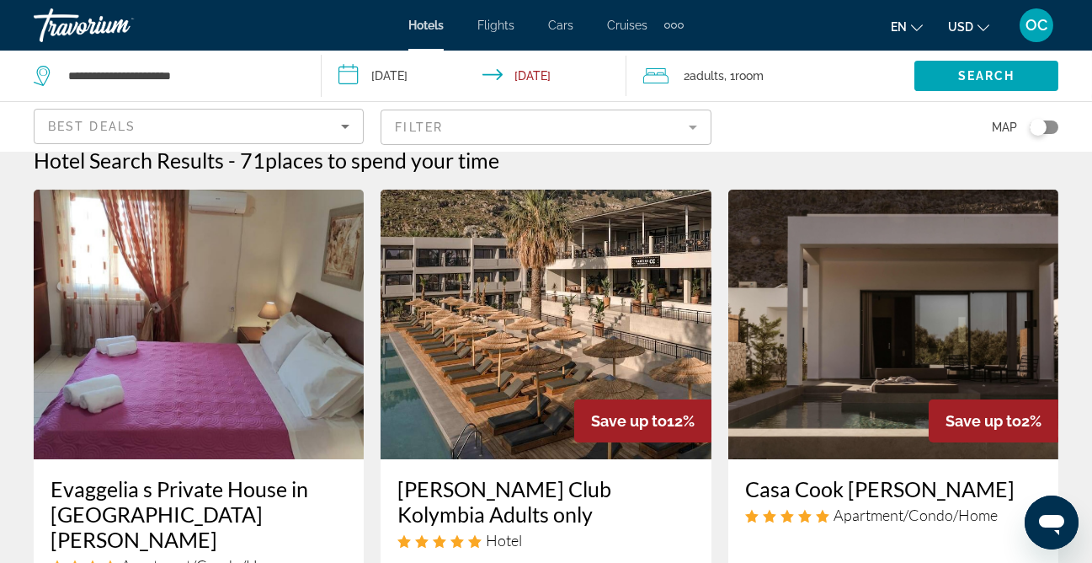
scroll to position [27, 0]
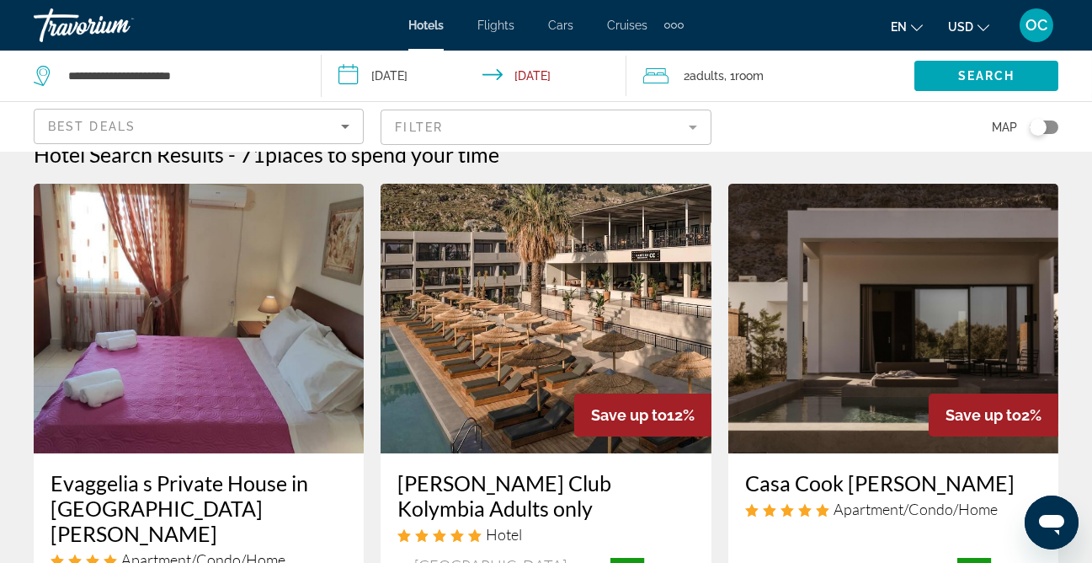
click at [487, 329] on img "Main content" at bounding box center [546, 318] width 330 height 269
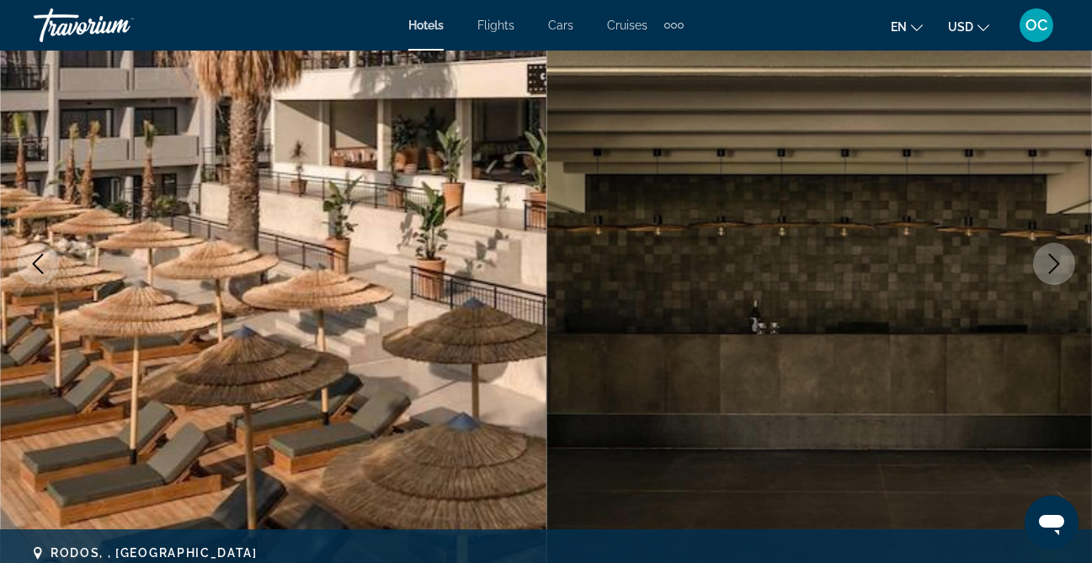
scroll to position [160, 0]
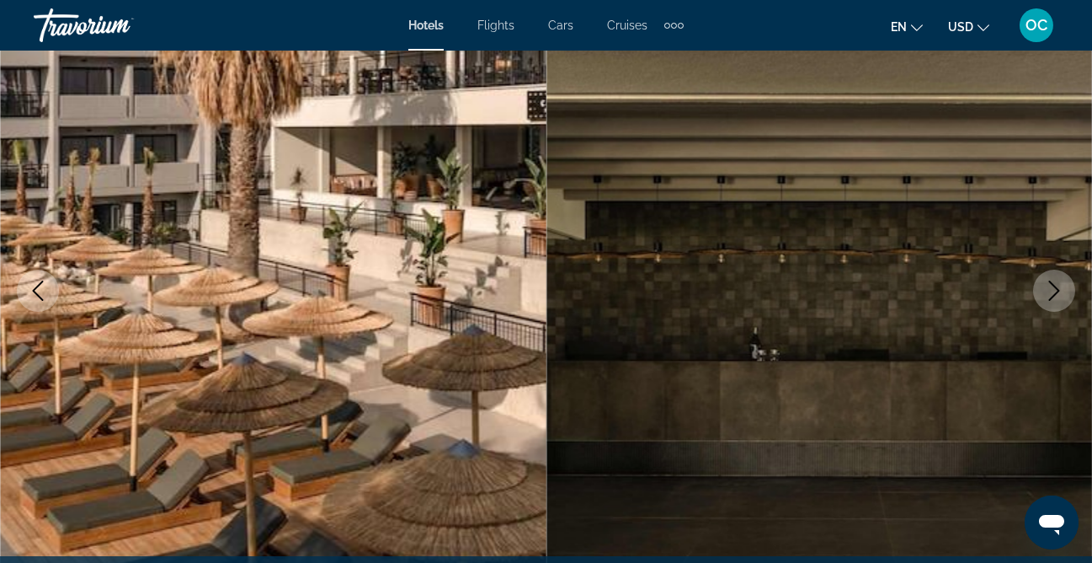
click at [1059, 285] on icon "Next image" at bounding box center [1054, 290] width 20 height 20
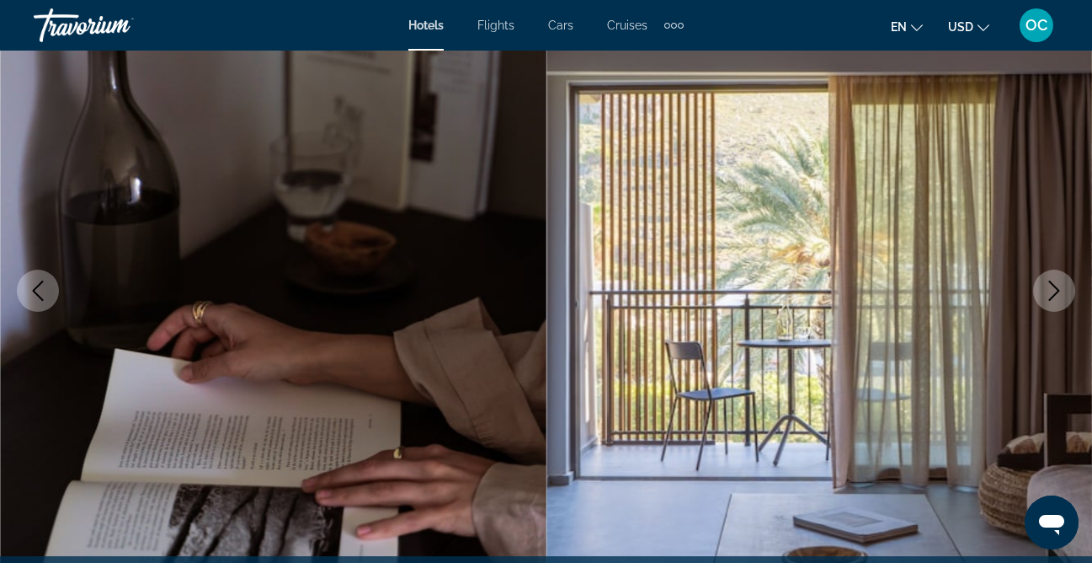
click at [1059, 285] on icon "Next image" at bounding box center [1054, 290] width 20 height 20
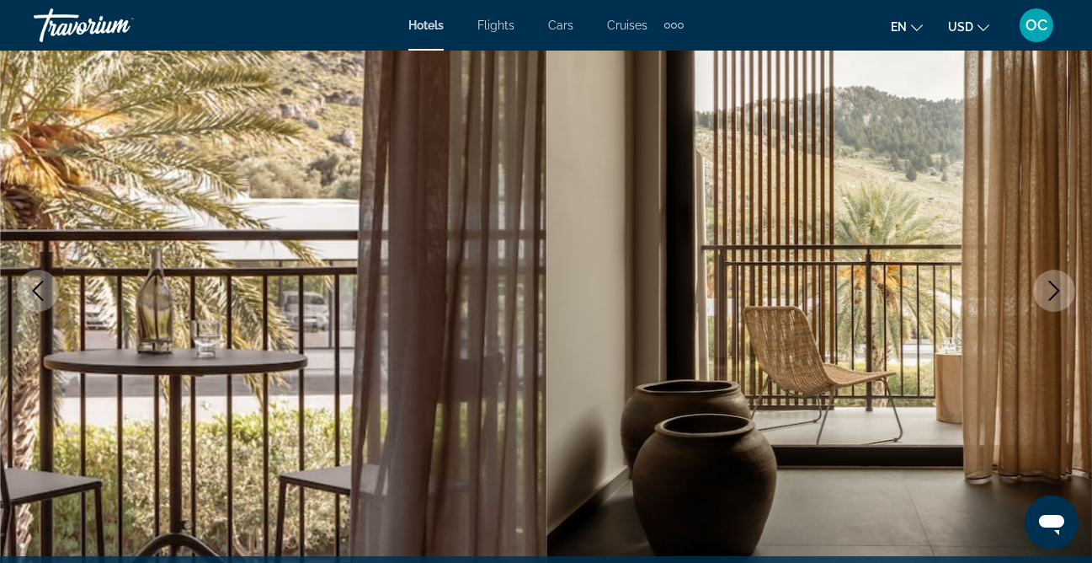
click at [1059, 285] on icon "Next image" at bounding box center [1054, 290] width 20 height 20
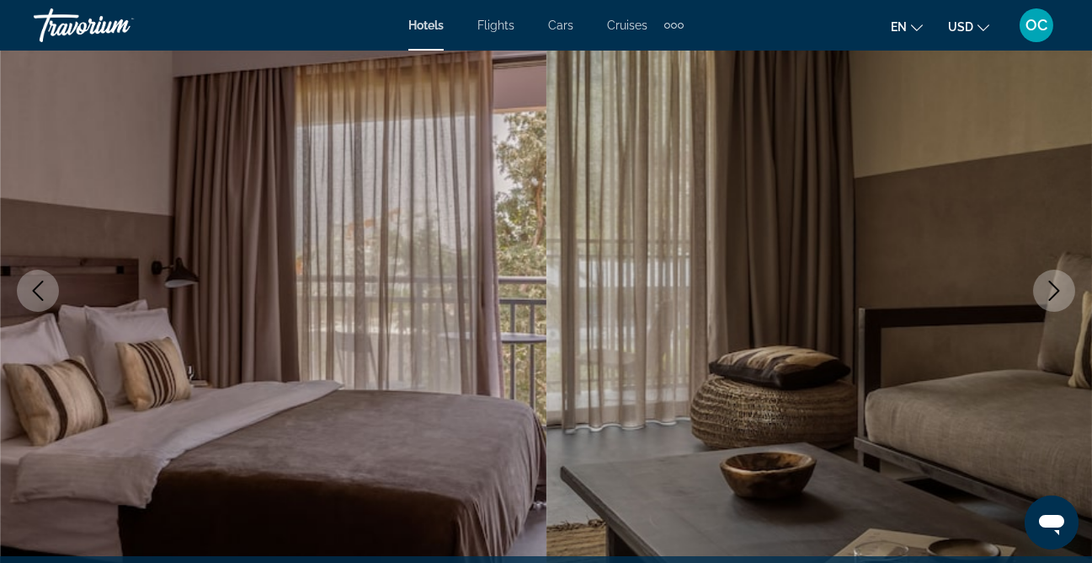
click at [1059, 285] on icon "Next image" at bounding box center [1054, 290] width 20 height 20
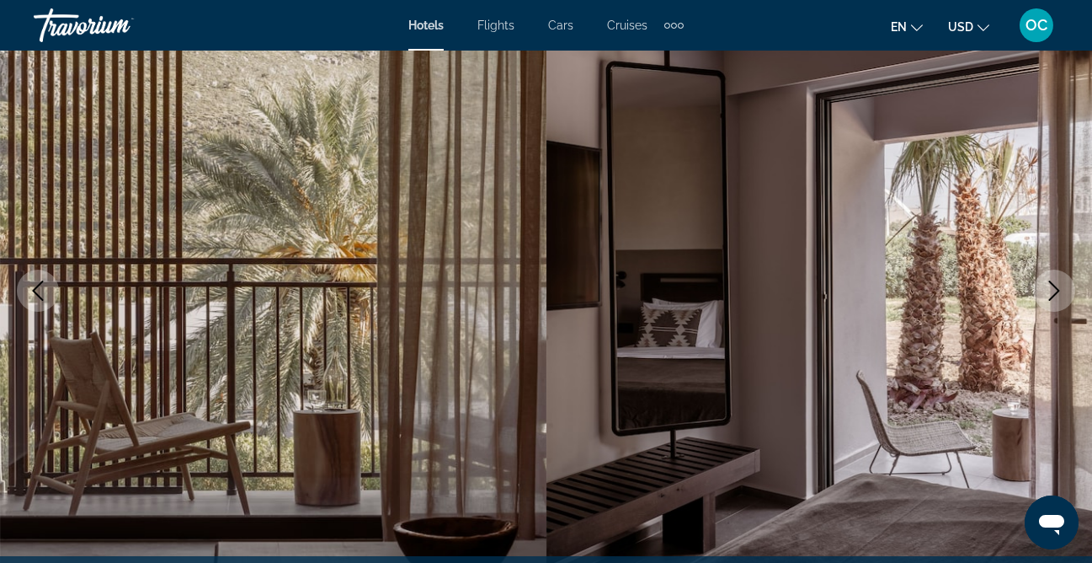
click at [1059, 285] on icon "Next image" at bounding box center [1054, 290] width 20 height 20
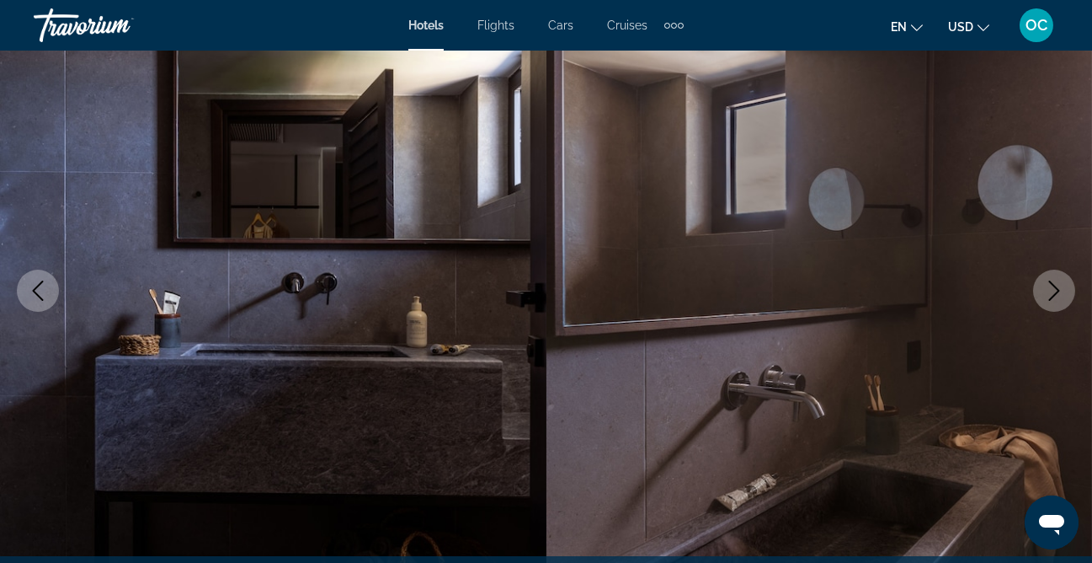
click at [1059, 285] on icon "Next image" at bounding box center [1054, 290] width 20 height 20
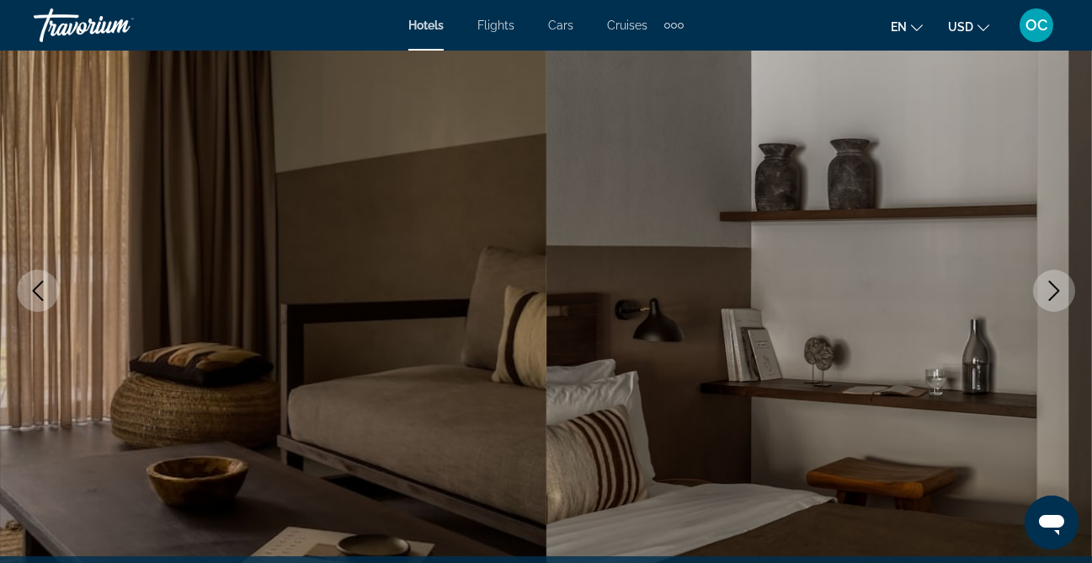
click at [1059, 285] on icon "Next image" at bounding box center [1054, 290] width 20 height 20
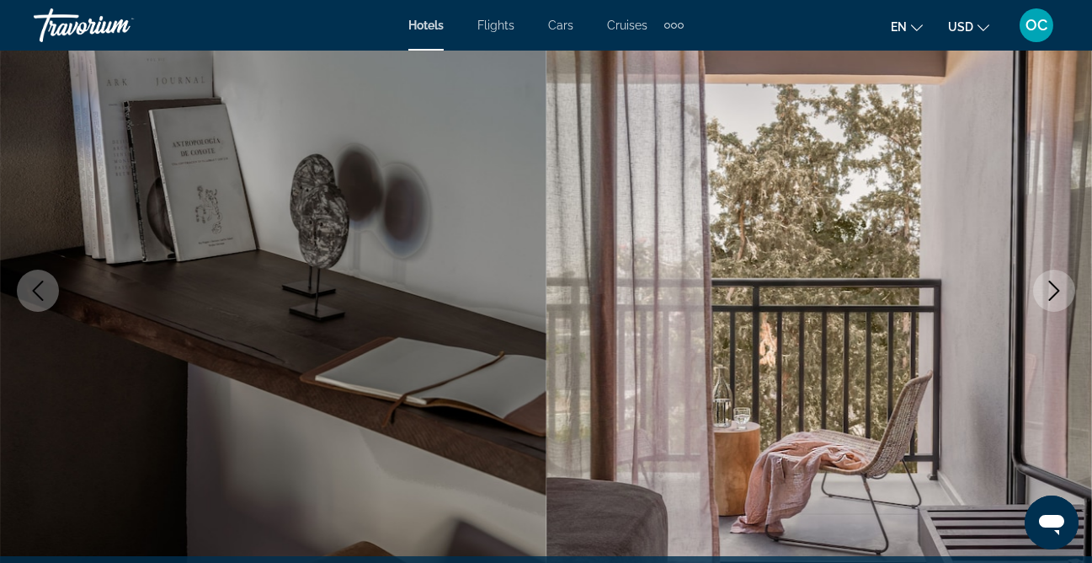
click at [1059, 287] on icon "Next image" at bounding box center [1054, 290] width 20 height 20
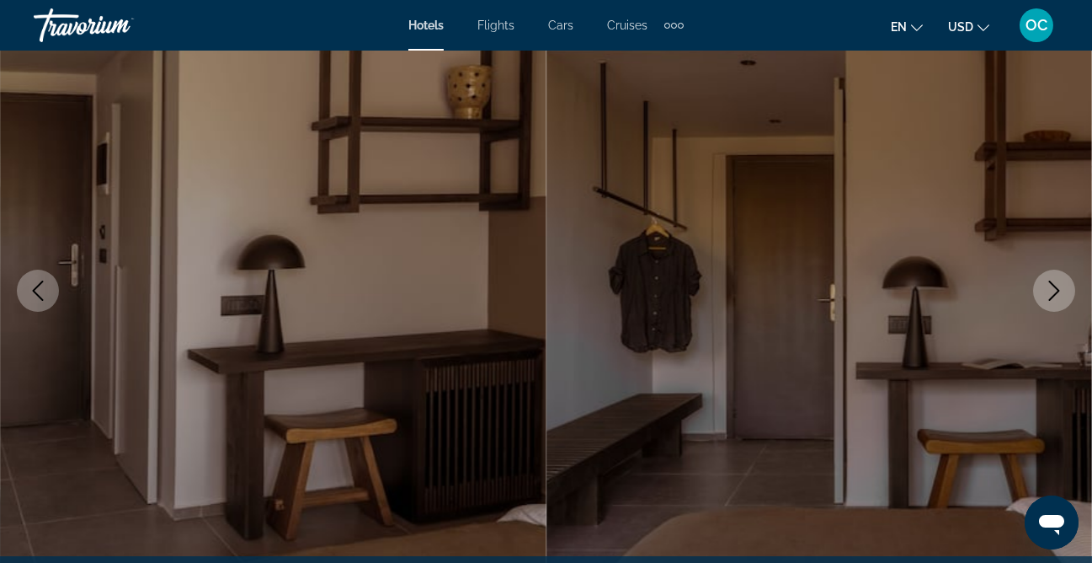
click at [1059, 288] on icon "Next image" at bounding box center [1054, 290] width 20 height 20
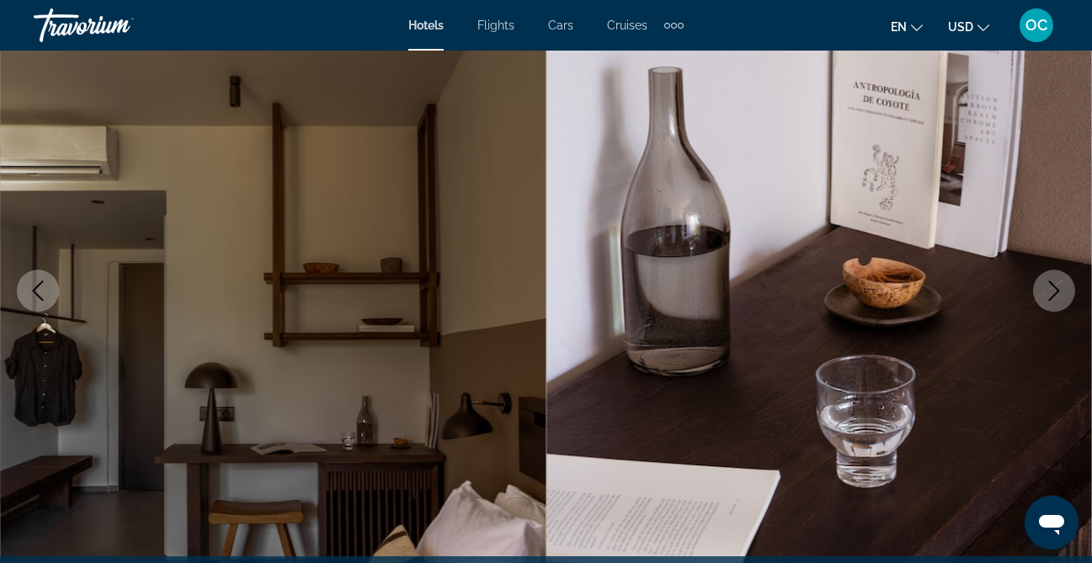
click at [1059, 289] on icon "Next image" at bounding box center [1054, 290] width 20 height 20
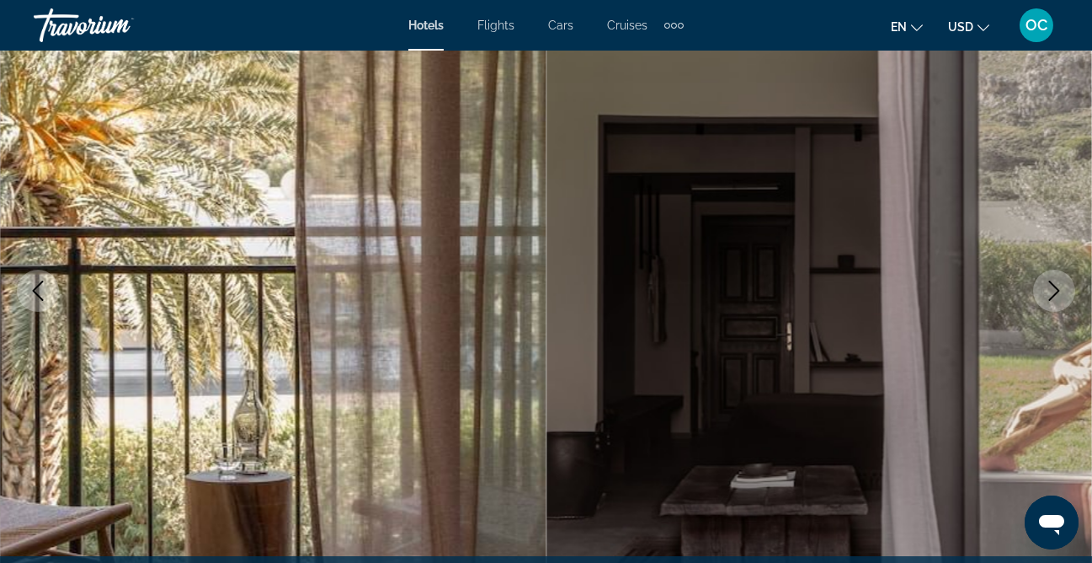
click at [1059, 291] on icon "Next image" at bounding box center [1054, 290] width 11 height 20
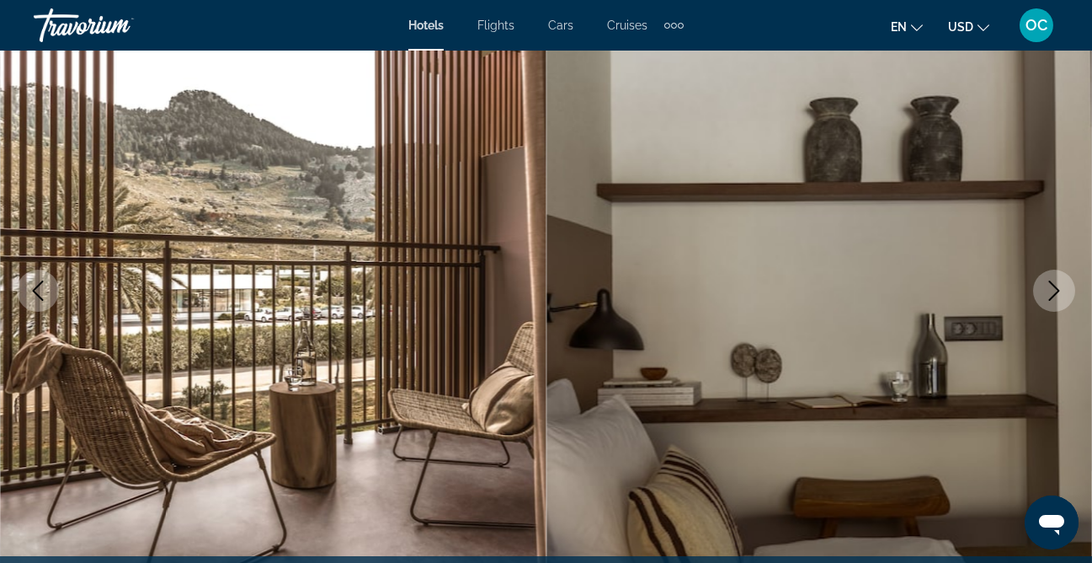
click at [1059, 291] on icon "Next image" at bounding box center [1054, 290] width 11 height 20
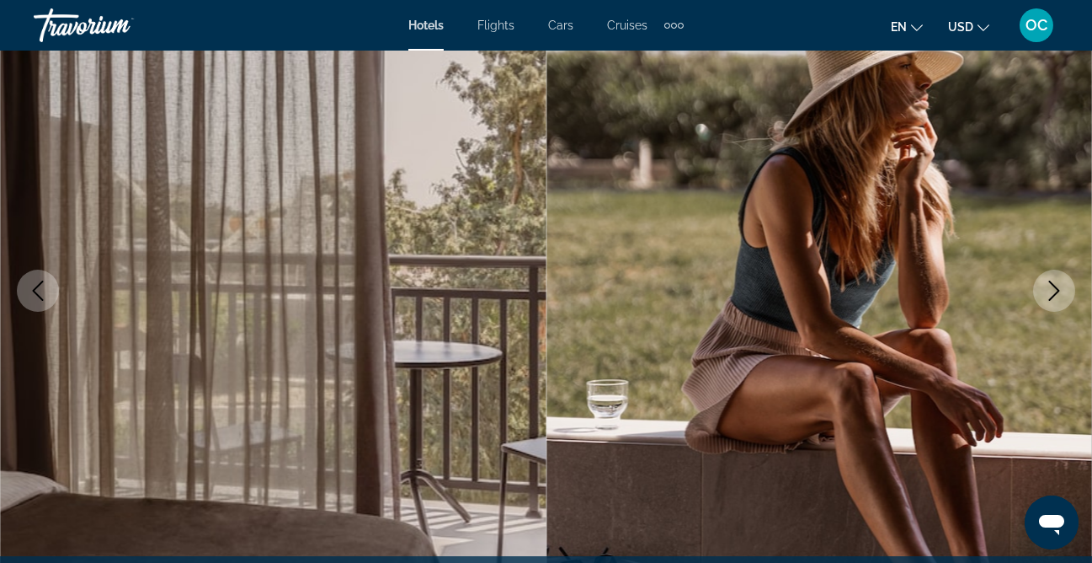
click at [1059, 291] on icon "Next image" at bounding box center [1054, 290] width 11 height 20
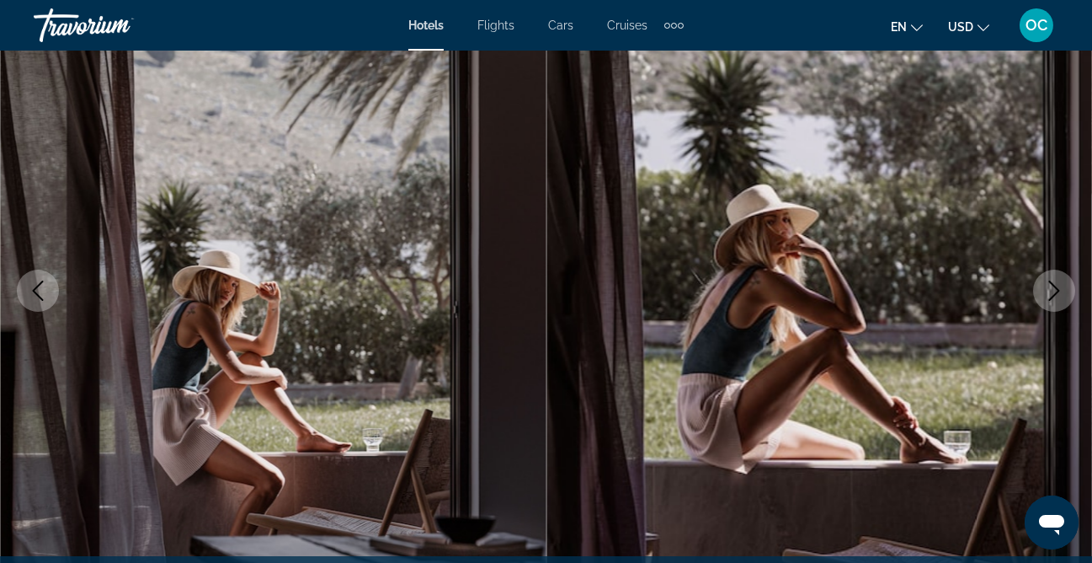
click at [1059, 291] on icon "Next image" at bounding box center [1054, 290] width 11 height 20
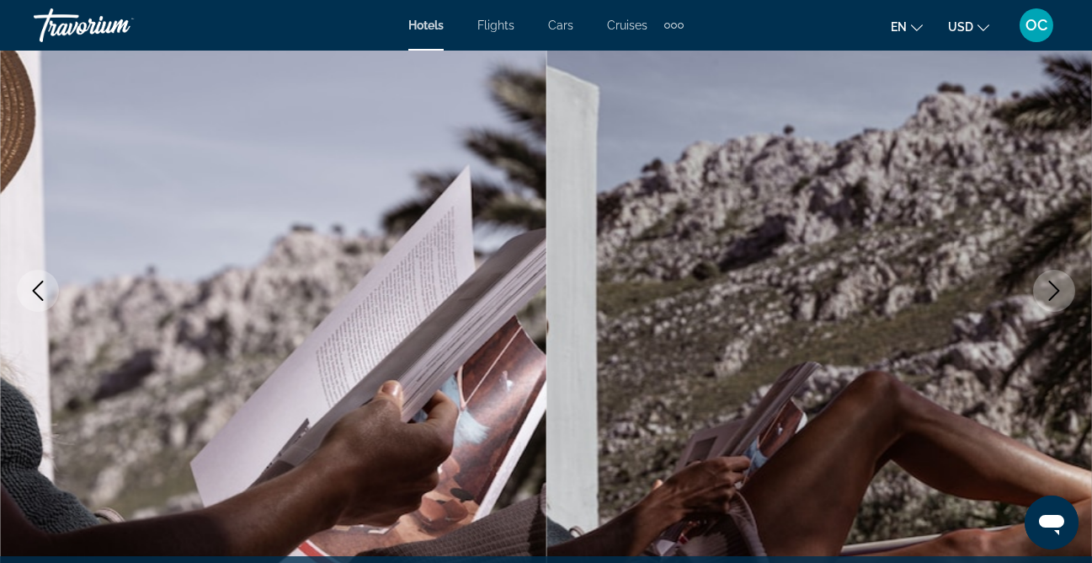
click at [1059, 293] on icon "Next image" at bounding box center [1054, 290] width 20 height 20
